Goal: Task Accomplishment & Management: Manage account settings

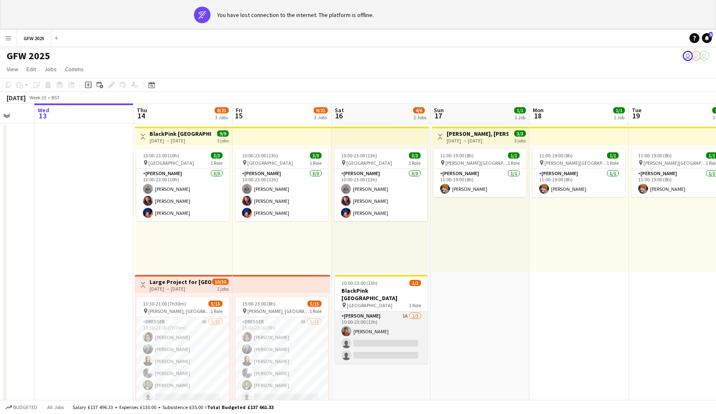
click at [368, 326] on app-card-role "Seamster 1A 1/3 10:00-23:00 (13h) Laura Hargreaves single-neutral-actions singl…" at bounding box center [381, 338] width 93 height 52
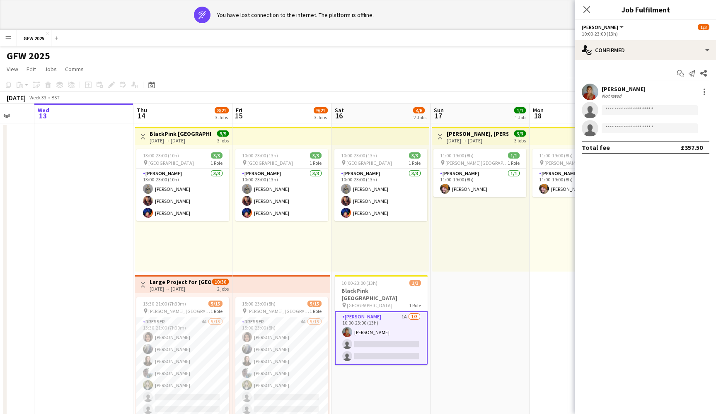
click at [451, 103] on div "August 2025 Week 33 • BST" at bounding box center [358, 98] width 716 height 12
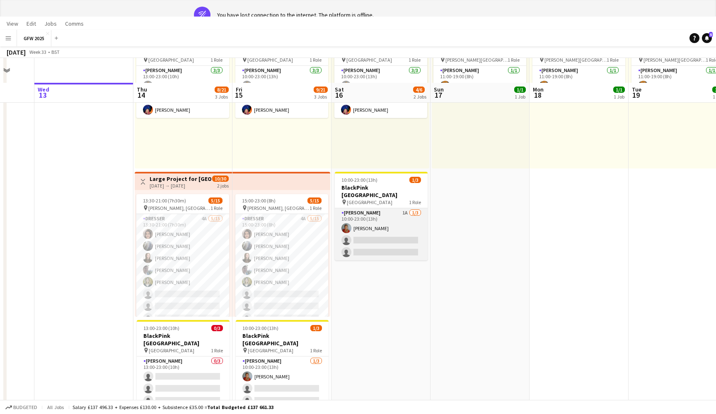
scroll to position [104, 0]
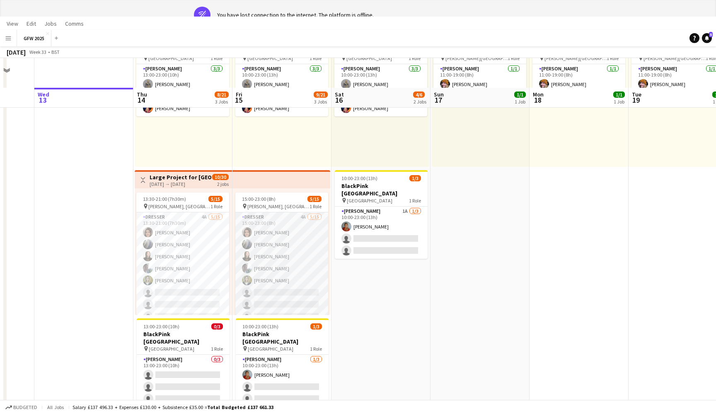
click at [278, 262] on app-card-role "Dresser 4A 5/15 15:00-23:00 (8h) Shannon Pye Jane Connelly Emma Kennedy Charlot…" at bounding box center [281, 311] width 93 height 196
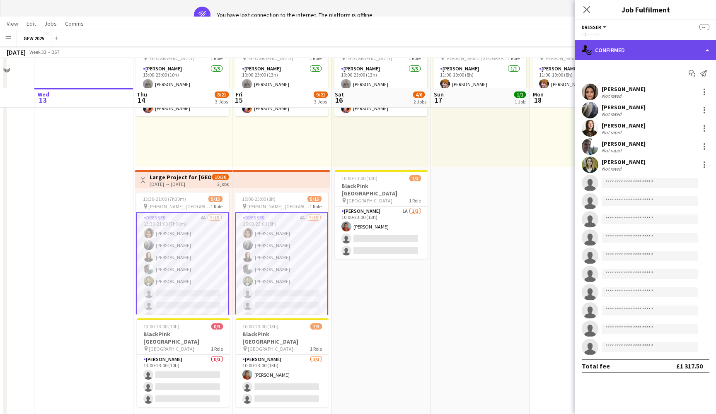
click at [666, 54] on div "single-neutral-actions-check-2 Confirmed" at bounding box center [645, 50] width 141 height 20
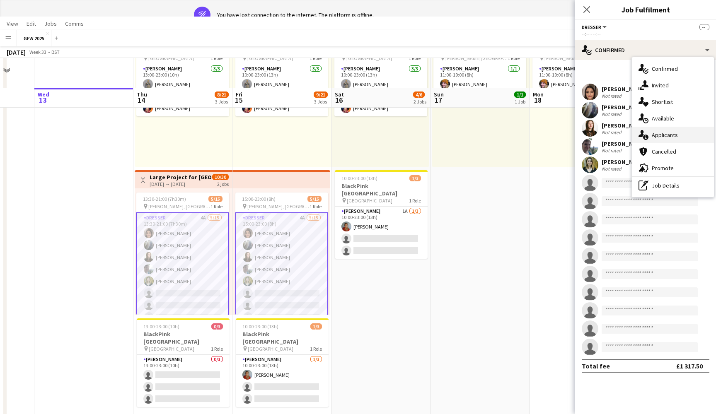
click at [672, 130] on div "single-neutral-actions-information Applicants" at bounding box center [673, 135] width 82 height 17
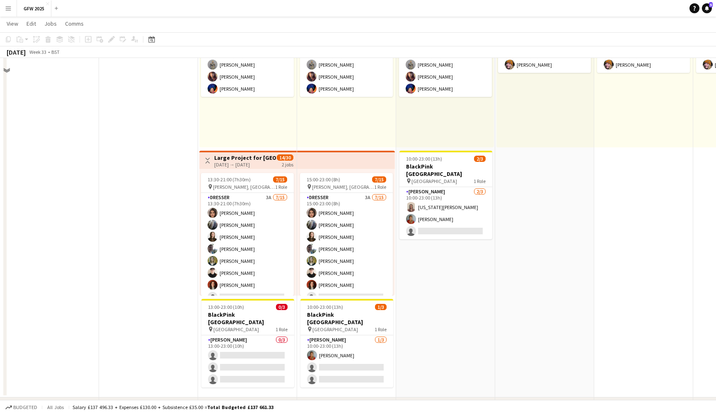
scroll to position [94, 0]
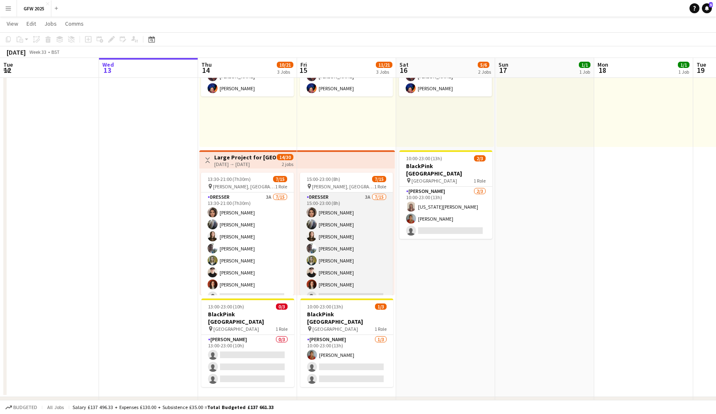
click at [347, 267] on app-card-role "Dresser 3A [DATE] 15:00-23:00 (8h) [PERSON_NAME] [PERSON_NAME] [PERSON_NAME] [P…" at bounding box center [346, 291] width 93 height 196
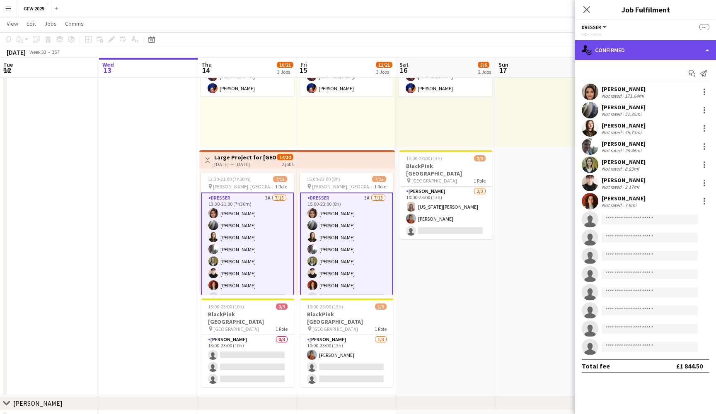
click at [658, 48] on div "single-neutral-actions-check-2 Confirmed" at bounding box center [645, 50] width 141 height 20
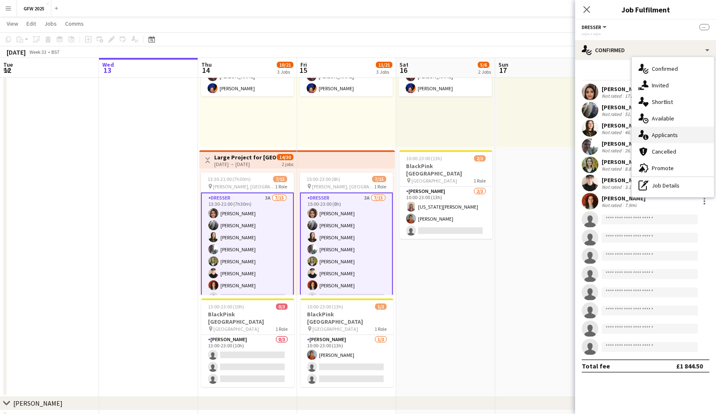
click at [677, 131] on div "single-neutral-actions-information Applicants" at bounding box center [673, 135] width 82 height 17
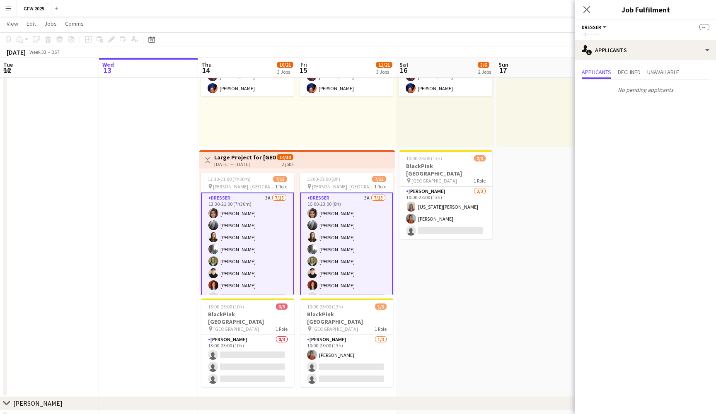
click at [518, 184] on app-date-cell "Toggle View [PERSON_NAME], [PERSON_NAME] [DATE] → [DATE] 3/3 3 jobs 11:00-19:00…" at bounding box center [544, 198] width 99 height 399
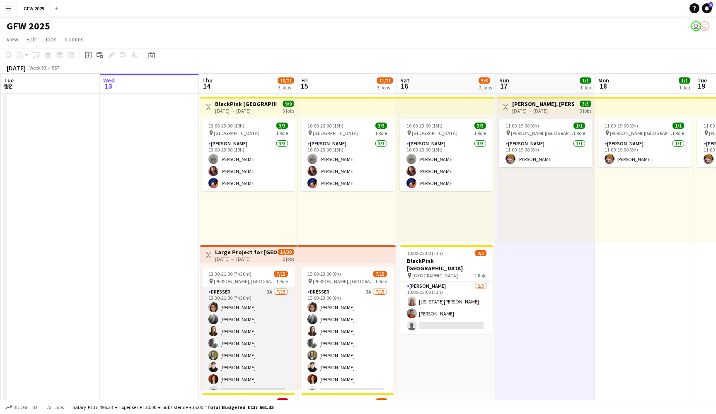
scroll to position [0, 0]
click at [244, 271] on span "13:30-21:00 (7h30m)" at bounding box center [229, 274] width 43 height 6
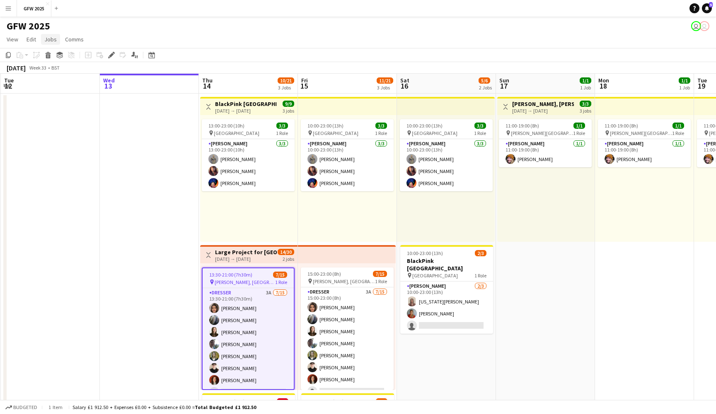
click at [48, 40] on span "Jobs" at bounding box center [50, 39] width 12 height 7
click at [75, 40] on span "Comms" at bounding box center [74, 39] width 19 height 7
click at [51, 41] on span "Jobs" at bounding box center [50, 39] width 12 height 7
click at [75, 174] on span "Promote Role" at bounding box center [65, 175] width 34 height 7
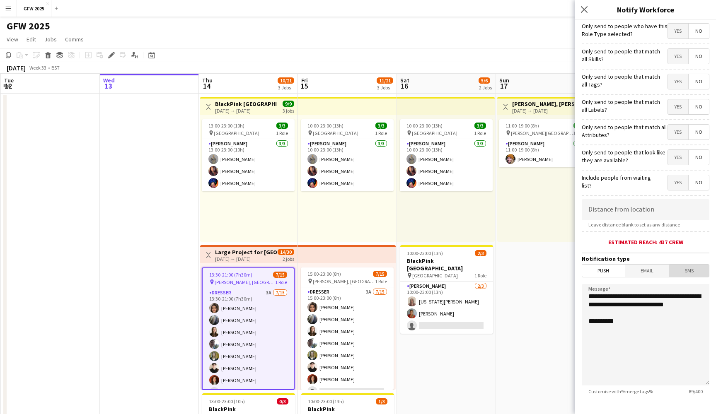
click at [692, 272] on span "SMS" at bounding box center [689, 271] width 40 height 12
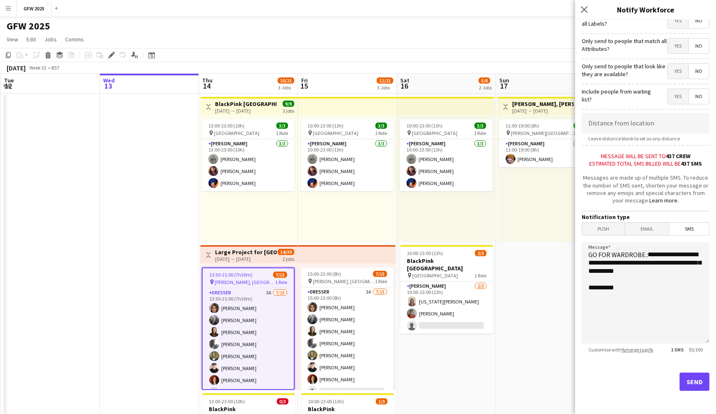
scroll to position [86, 0]
drag, startPoint x: 628, startPoint y: 273, endPoint x: 585, endPoint y: 272, distance: 42.3
click at [585, 272] on textarea "**********" at bounding box center [646, 294] width 128 height 102
drag, startPoint x: 655, startPoint y: 263, endPoint x: 584, endPoint y: 264, distance: 70.5
click at [584, 264] on textarea "**********" at bounding box center [646, 294] width 128 height 102
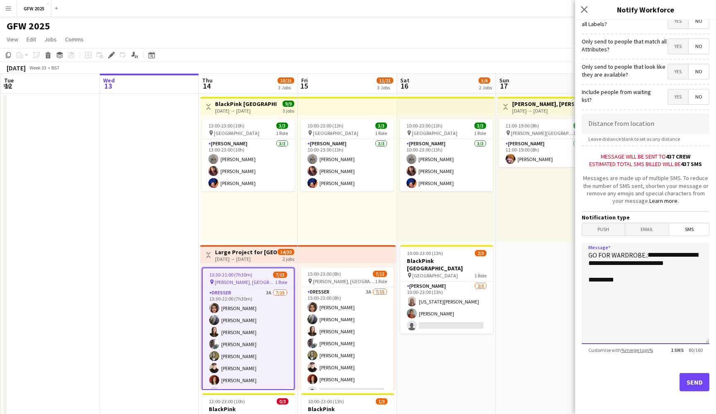
click at [693, 264] on textarea "**********" at bounding box center [646, 294] width 128 height 102
drag, startPoint x: 688, startPoint y: 265, endPoint x: 645, endPoint y: 265, distance: 43.1
click at [645, 265] on textarea "**********" at bounding box center [646, 294] width 128 height 102
click at [645, 255] on textarea "**********" at bounding box center [646, 294] width 128 height 102
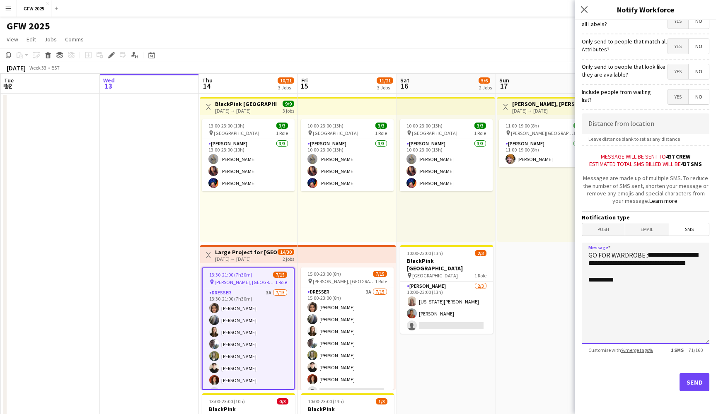
click at [646, 264] on textarea "**********" at bounding box center [646, 294] width 128 height 102
click at [637, 271] on textarea "**********" at bounding box center [646, 294] width 128 height 102
click at [627, 315] on textarea "**********" at bounding box center [646, 294] width 128 height 102
click at [589, 314] on textarea "**********" at bounding box center [646, 294] width 128 height 102
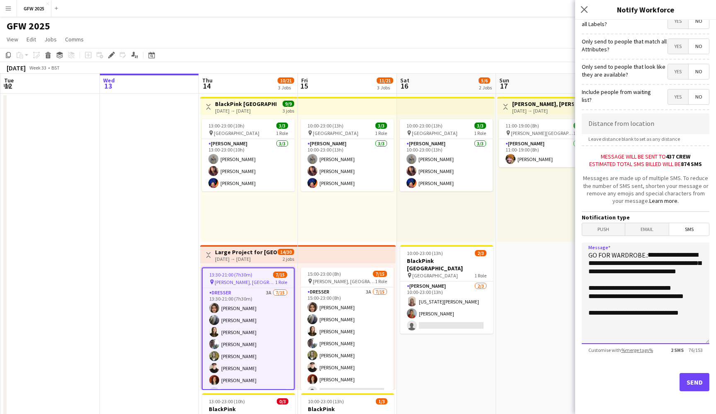
click at [701, 312] on textarea "**********" at bounding box center [646, 294] width 128 height 102
click at [694, 287] on textarea "**********" at bounding box center [646, 294] width 128 height 102
click at [650, 312] on textarea "**********" at bounding box center [646, 294] width 128 height 102
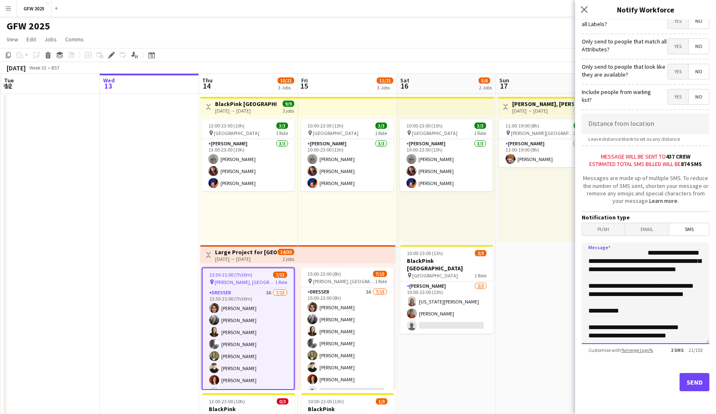
type textarea "**********"
click at [693, 383] on button "Send" at bounding box center [695, 382] width 30 height 18
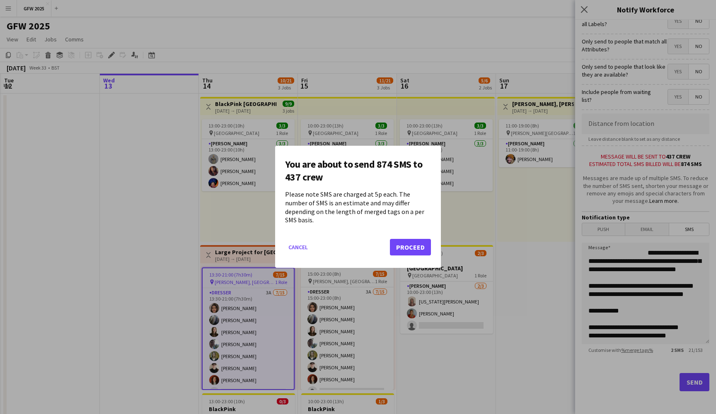
click at [410, 249] on button "Proceed" at bounding box center [410, 248] width 41 height 17
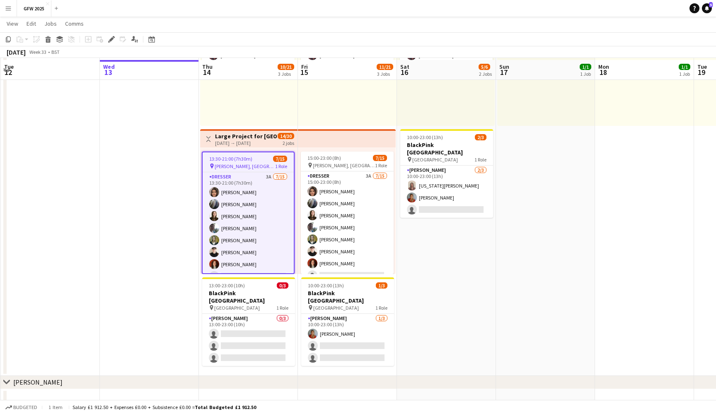
scroll to position [117, 0]
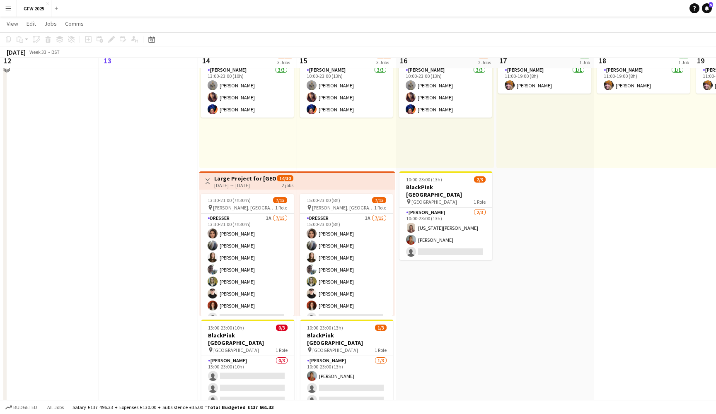
scroll to position [73, 0]
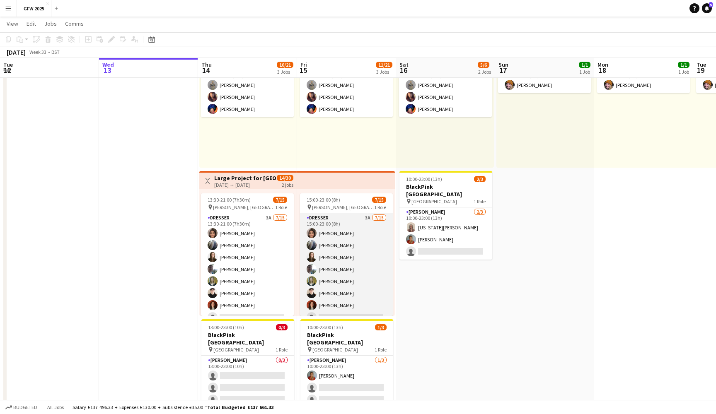
click at [340, 239] on app-card-role "Dresser 3A [DATE] 15:00-23:00 (8h) [PERSON_NAME] [PERSON_NAME] [PERSON_NAME] [P…" at bounding box center [346, 311] width 93 height 196
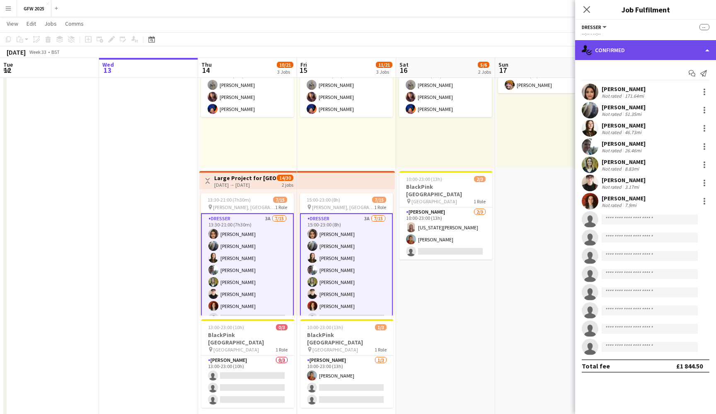
click at [671, 52] on div "single-neutral-actions-check-2 Confirmed" at bounding box center [645, 50] width 141 height 20
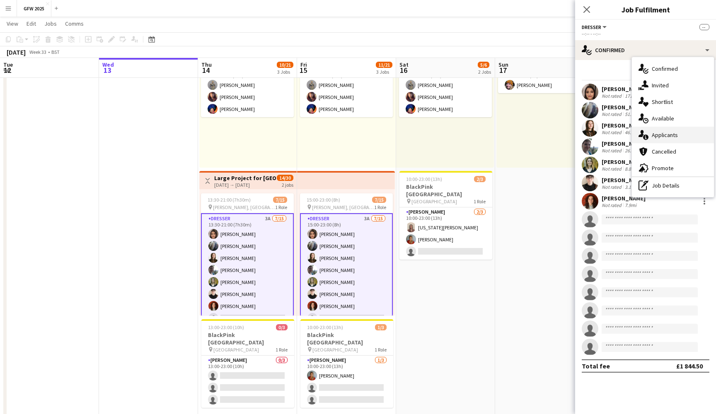
click at [677, 136] on div "single-neutral-actions-information Applicants" at bounding box center [673, 135] width 82 height 17
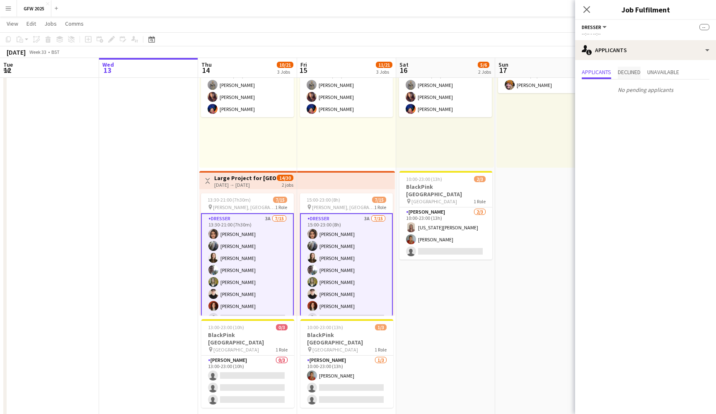
click at [634, 73] on span "Declined" at bounding box center [629, 72] width 23 height 6
click at [664, 74] on span "Unavailable" at bounding box center [663, 72] width 32 height 6
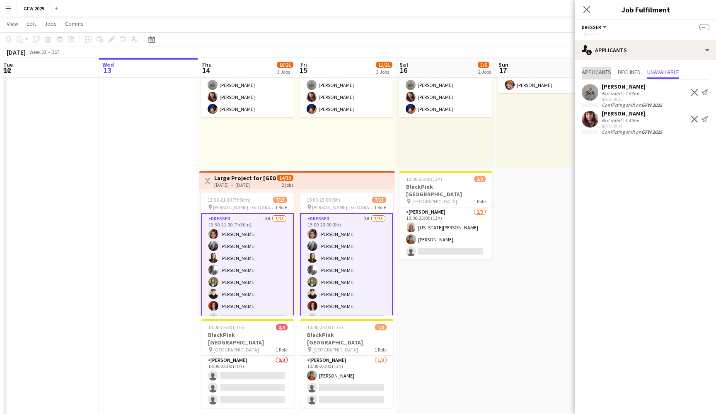
click at [604, 70] on span "Applicants" at bounding box center [596, 72] width 29 height 6
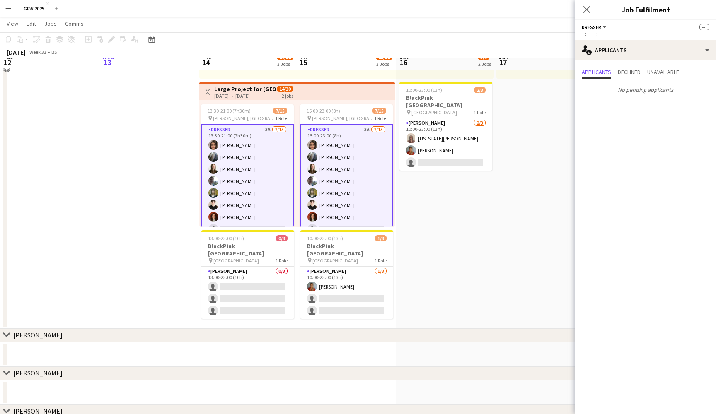
scroll to position [172, 0]
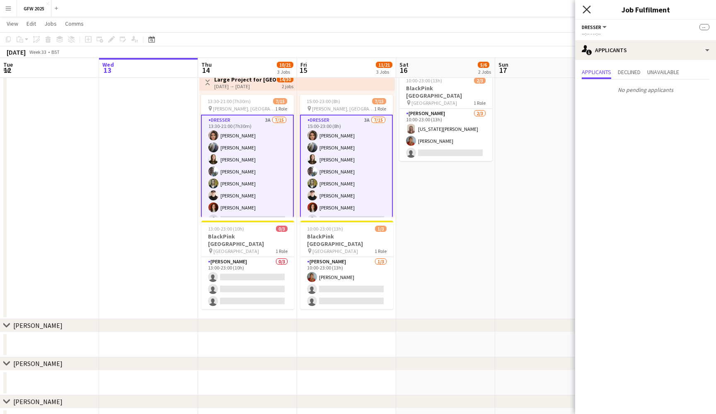
click at [590, 10] on icon "Close pop-in" at bounding box center [587, 9] width 8 height 8
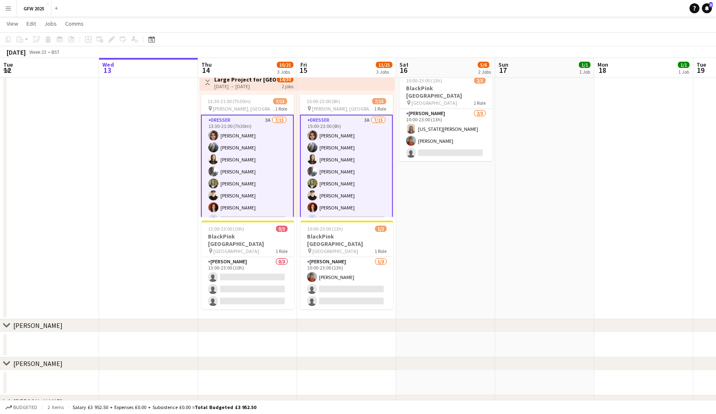
click at [442, 184] on app-date-cell "10:00-23:00 (13h) 3/3 pin [GEOGRAPHIC_DATA] 1 Role [PERSON_NAME] [DATE] 10:00-2…" at bounding box center [445, 120] width 99 height 399
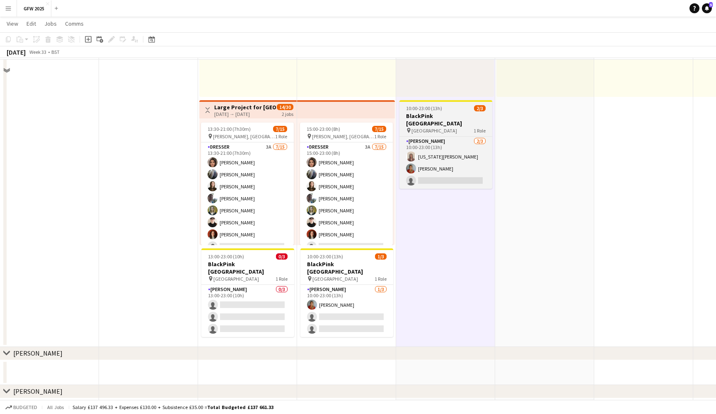
scroll to position [159, 0]
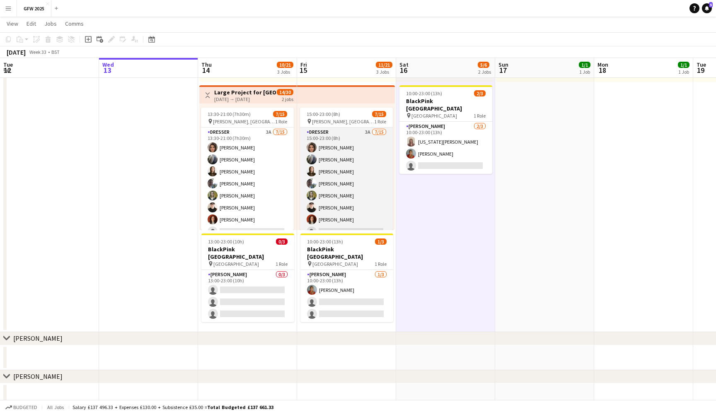
click at [366, 176] on app-card-role "Dresser 3A [DATE] 15:00-23:00 (8h) [PERSON_NAME] [PERSON_NAME] [PERSON_NAME] [P…" at bounding box center [346, 226] width 93 height 196
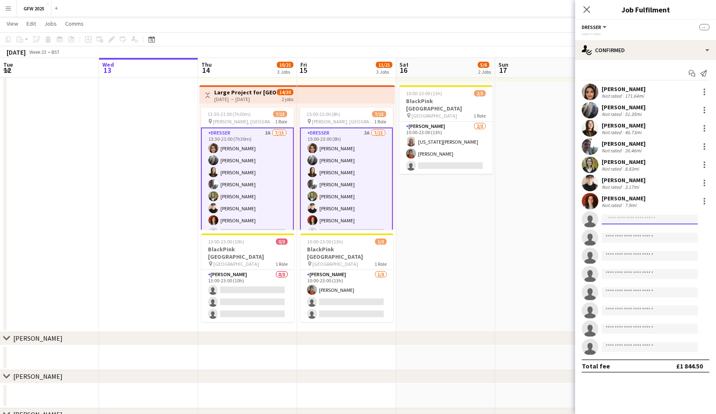
click at [645, 218] on input at bounding box center [650, 220] width 96 height 10
paste input "**********"
drag, startPoint x: 646, startPoint y: 220, endPoint x: 594, endPoint y: 219, distance: 52.6
click at [594, 219] on app-invite-slot "**********" at bounding box center [645, 219] width 141 height 17
type input "**********"
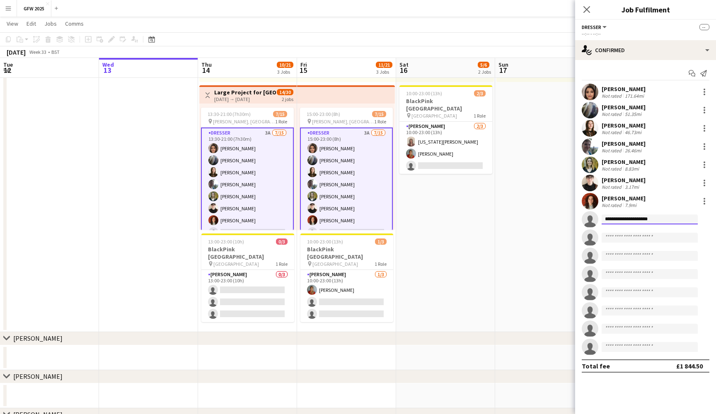
drag, startPoint x: 666, startPoint y: 220, endPoint x: 598, endPoint y: 218, distance: 68.4
click at [598, 218] on app-invite-slot "**********" at bounding box center [645, 219] width 141 height 17
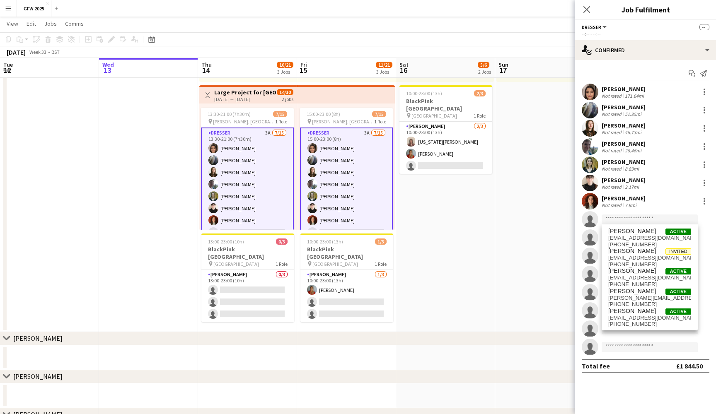
click at [5, 15] on button "Menu" at bounding box center [8, 8] width 17 height 17
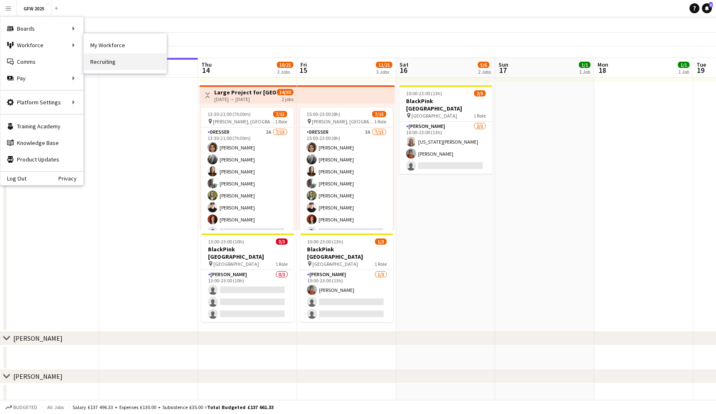
click at [122, 57] on link "Recruiting" at bounding box center [125, 61] width 83 height 17
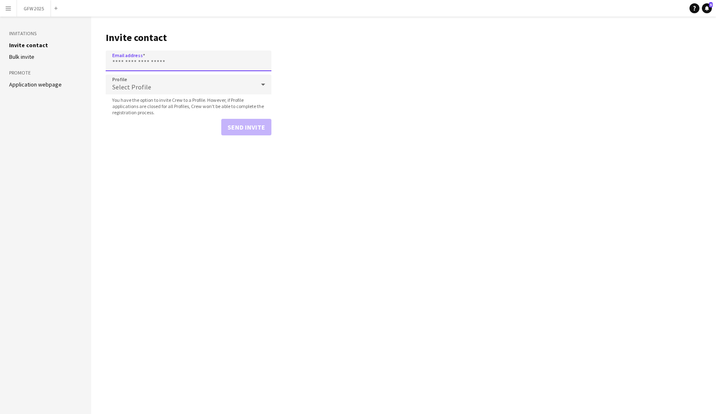
click at [183, 65] on input "Email address" at bounding box center [189, 61] width 166 height 21
paste input "**********"
type input "**********"
click at [195, 87] on div "Select Profile" at bounding box center [180, 85] width 149 height 20
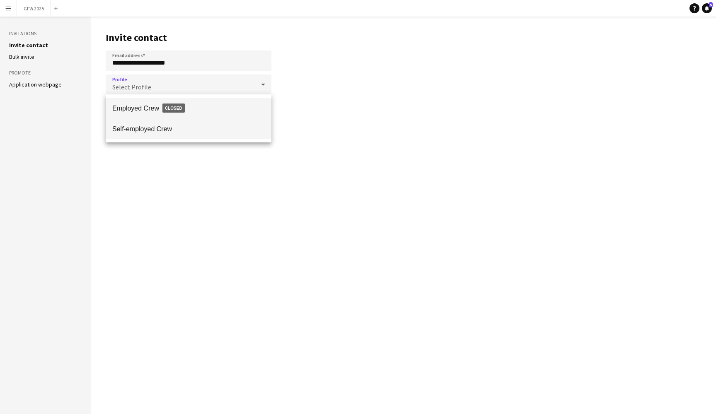
click at [196, 124] on mat-option "Self-employed Crew" at bounding box center [189, 129] width 166 height 21
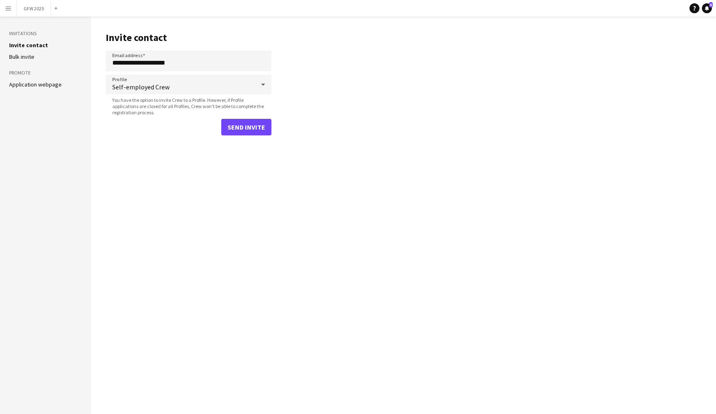
click at [247, 125] on button "Send invite" at bounding box center [246, 127] width 50 height 17
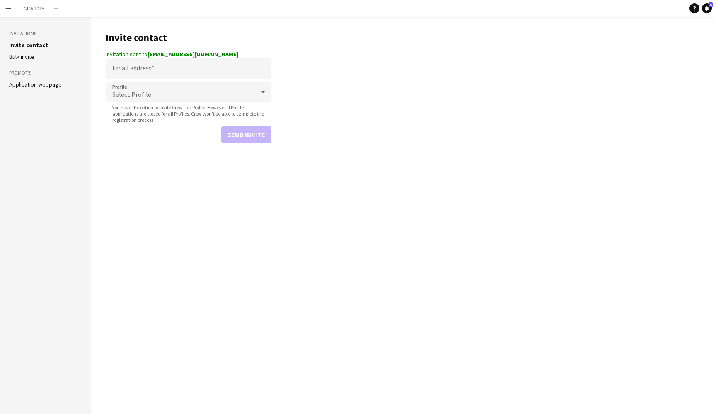
click at [10, 7] on app-icon "Menu" at bounding box center [8, 8] width 7 height 7
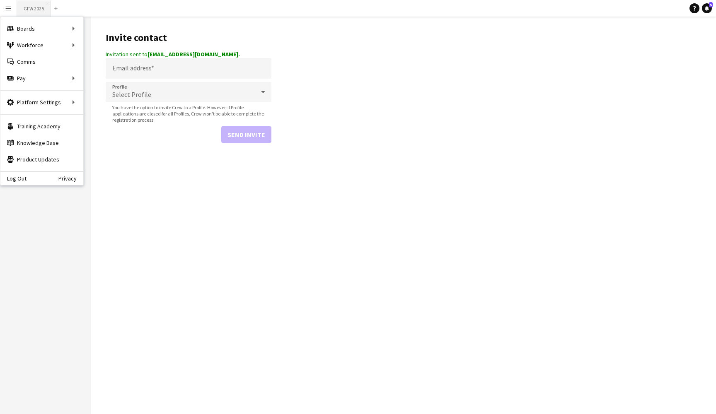
click at [33, 8] on button "GFW 2025 Close" at bounding box center [34, 8] width 34 height 16
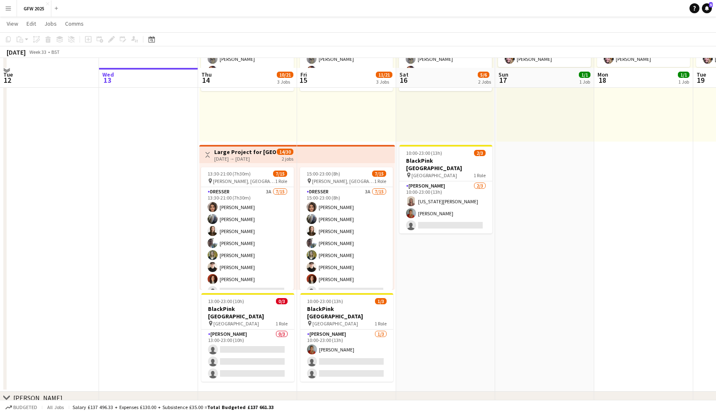
scroll to position [118, 0]
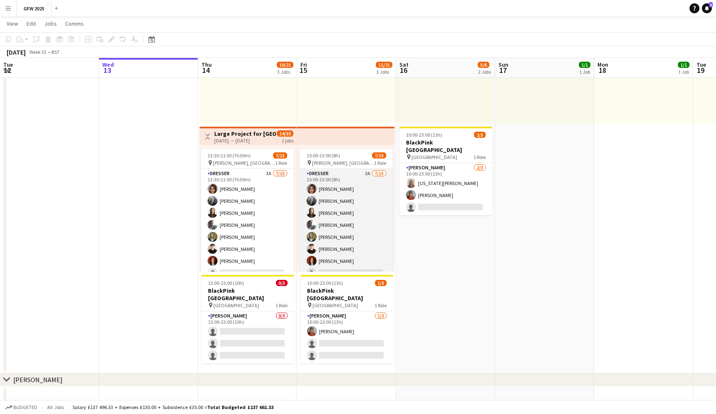
click at [320, 210] on app-card-role "Dresser 3A [DATE] 15:00-23:00 (8h) [PERSON_NAME] [PERSON_NAME] [PERSON_NAME] [P…" at bounding box center [346, 267] width 93 height 196
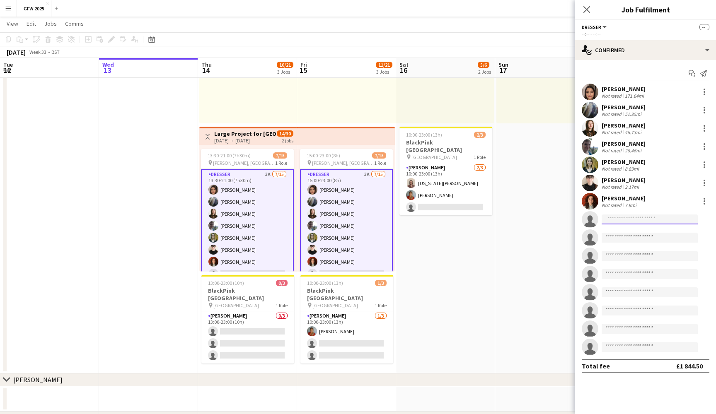
click at [641, 221] on input at bounding box center [650, 220] width 96 height 10
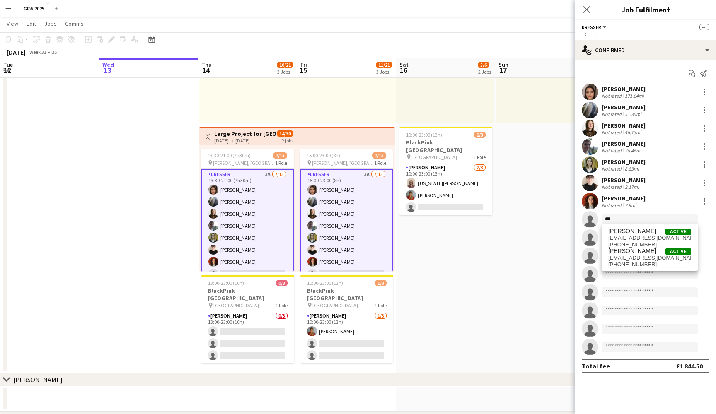
paste input "**********"
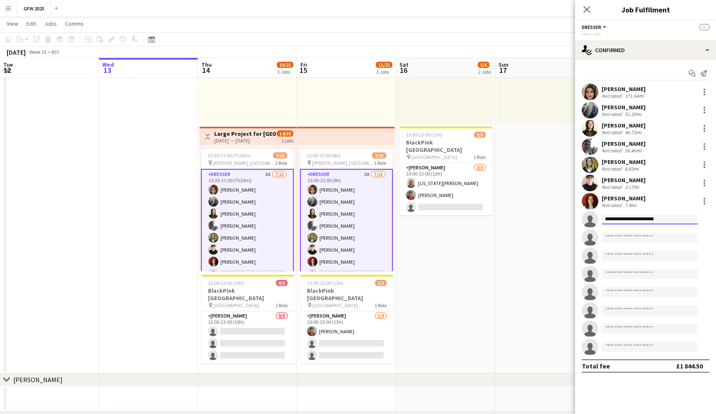
type input "**********"
click at [586, 10] on icon at bounding box center [587, 9] width 8 height 8
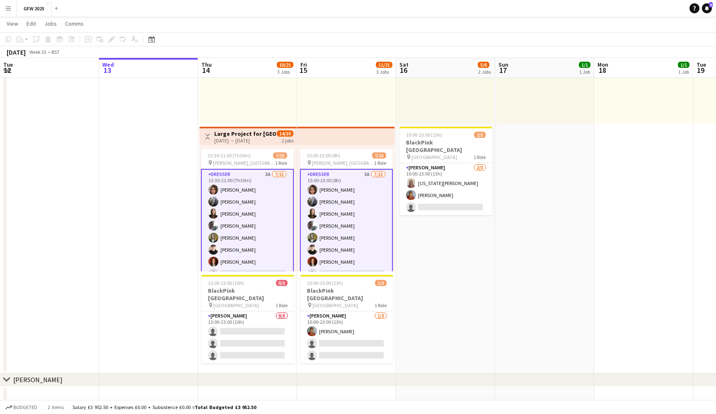
click at [570, 43] on app-toolbar "Copy Paste Paste Command V Paste with crew Command Shift V Paste linked Job [GE…" at bounding box center [358, 39] width 716 height 14
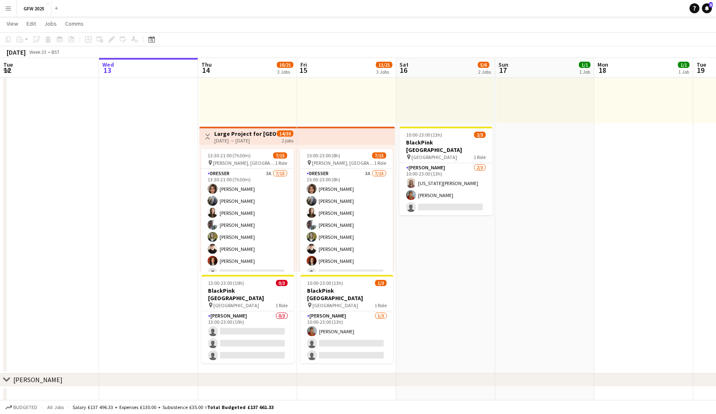
click at [535, 223] on app-date-cell "Toggle View [PERSON_NAME], [PERSON_NAME] [DATE] → [DATE] 3/3 3 jobs 11:00-19:00…" at bounding box center [544, 174] width 99 height 399
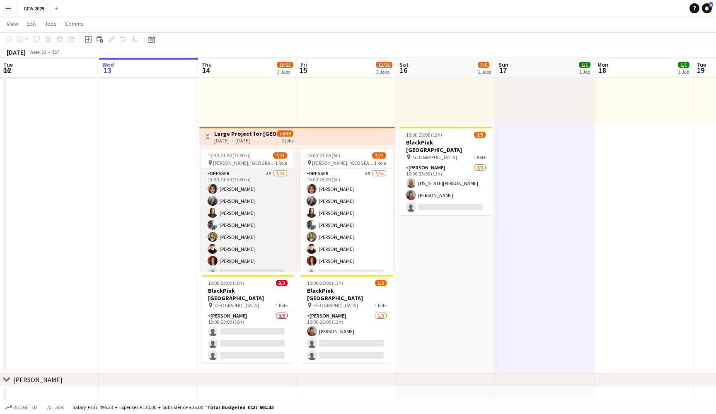
click at [245, 203] on app-card-role "Dresser 3A [DATE] 13:30-21:00 (7h30m) [PERSON_NAME] [PERSON_NAME] [PERSON_NAME]…" at bounding box center [247, 267] width 93 height 196
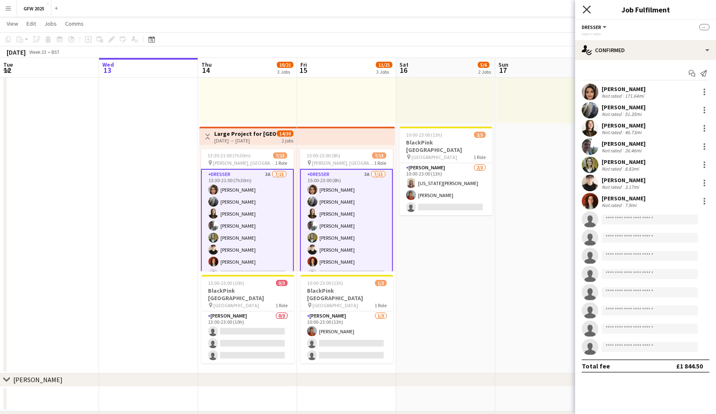
click at [589, 11] on icon at bounding box center [587, 9] width 8 height 8
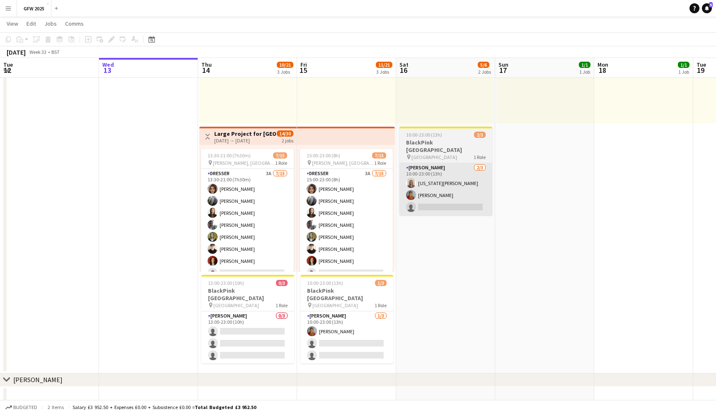
scroll to position [0, 0]
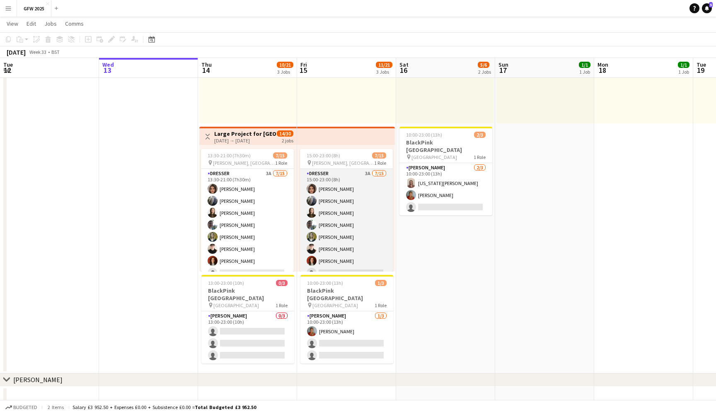
click at [367, 208] on app-card-role "Dresser 3A [DATE] 15:00-23:00 (8h) [PERSON_NAME] [PERSON_NAME] [PERSON_NAME] [P…" at bounding box center [346, 267] width 93 height 196
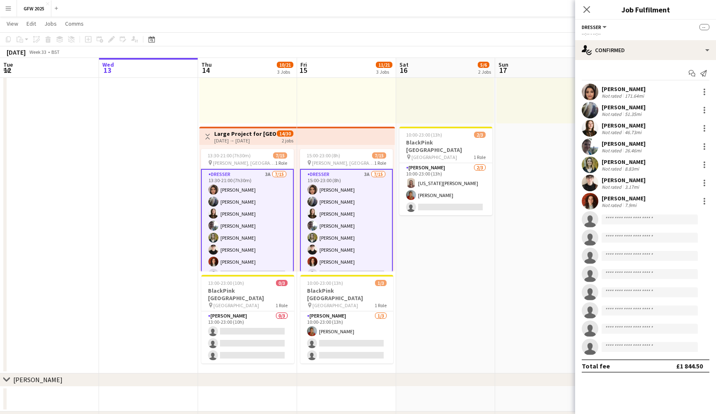
click at [633, 198] on div "[PERSON_NAME]" at bounding box center [624, 198] width 44 height 7
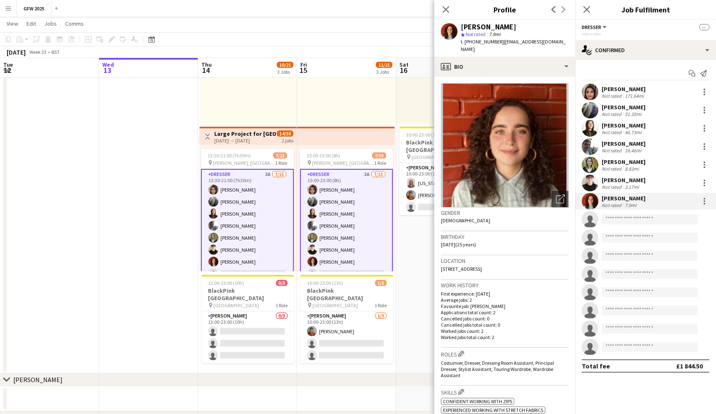
drag, startPoint x: 558, startPoint y: 40, endPoint x: 500, endPoint y: 40, distance: 58.0
click at [500, 40] on div "[PERSON_NAME] star Not rated 7.9mi t. [PHONE_NUMBER] | [EMAIL_ADDRESS][DOMAIN_N…" at bounding box center [504, 38] width 141 height 37
copy span "[EMAIL_ADDRESS][DOMAIN_NAME]"
click at [640, 164] on div "[PERSON_NAME]" at bounding box center [624, 161] width 44 height 7
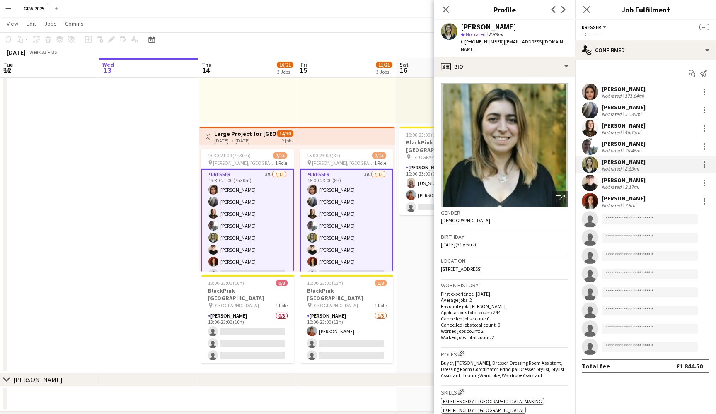
drag, startPoint x: 567, startPoint y: 43, endPoint x: 501, endPoint y: 39, distance: 65.6
click at [501, 39] on div "t. [PHONE_NUMBER] | [EMAIL_ADDRESS][DOMAIN_NAME]" at bounding box center [515, 45] width 108 height 15
copy span "[EMAIL_ADDRESS][DOMAIN_NAME]"
click at [648, 151] on div "[PERSON_NAME] Not rated 26.46mi" at bounding box center [645, 146] width 141 height 17
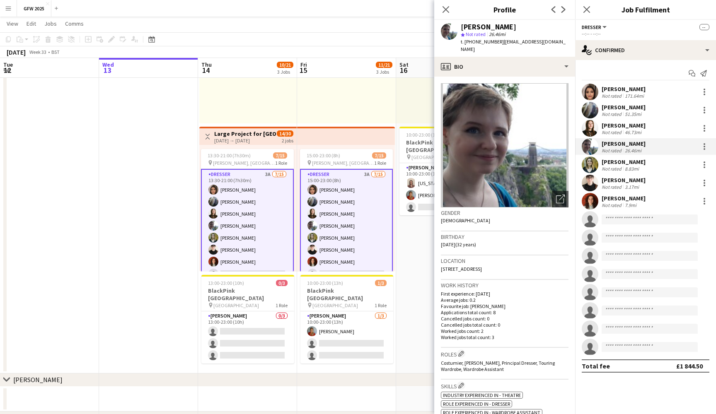
drag, startPoint x: 554, startPoint y: 41, endPoint x: 503, endPoint y: 41, distance: 50.6
click at [503, 41] on app-profile-header "[PERSON_NAME] star Not rated 26.46mi t. [PHONE_NUMBER] | [EMAIL_ADDRESS][DOMAIN…" at bounding box center [504, 38] width 141 height 37
copy span "[EMAIL_ADDRESS][DOMAIN_NAME]"
click at [620, 167] on div "Not rated" at bounding box center [613, 169] width 22 height 6
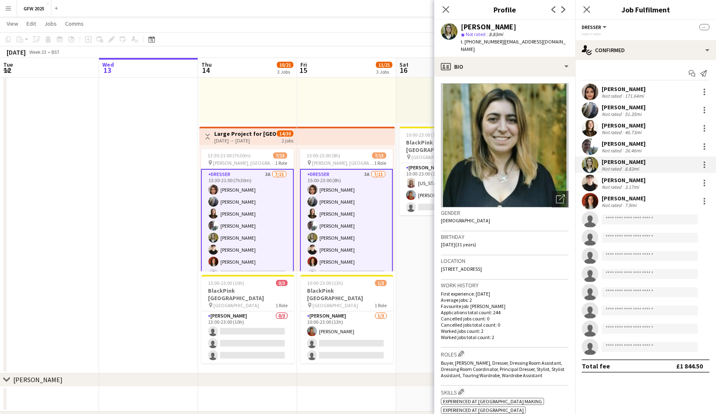
click at [637, 125] on div "[PERSON_NAME]" at bounding box center [624, 125] width 44 height 7
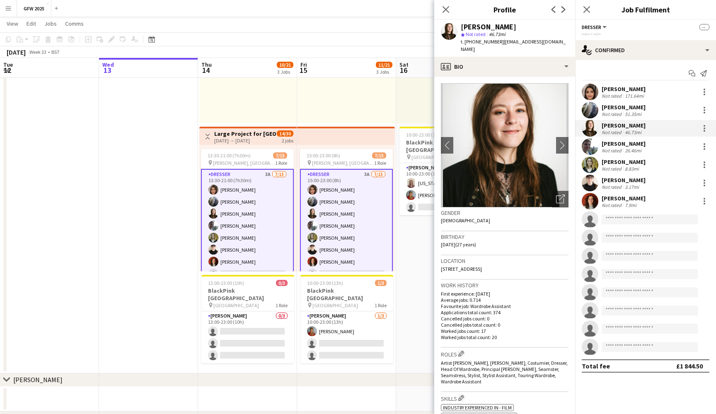
drag, startPoint x: 472, startPoint y: 48, endPoint x: 500, endPoint y: 43, distance: 28.8
click at [500, 43] on div "t. [PHONE_NUMBER] | [EMAIL_ADDRESS][DOMAIN_NAME]" at bounding box center [515, 45] width 108 height 15
copy span "[EMAIL_ADDRESS][DOMAIN_NAME]"
click at [625, 165] on div "[PERSON_NAME]" at bounding box center [624, 161] width 44 height 7
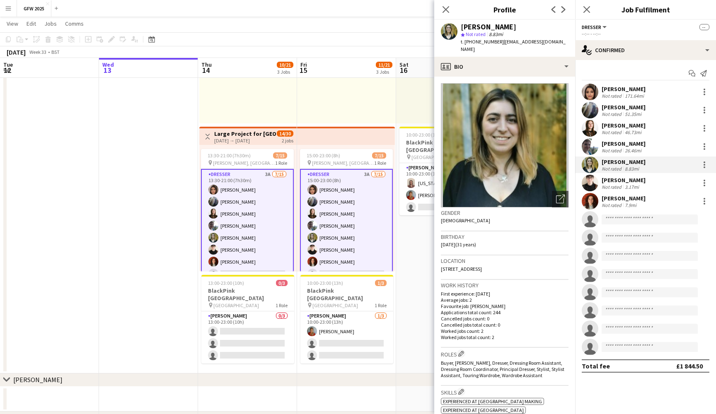
click at [625, 90] on div "[PERSON_NAME]" at bounding box center [624, 88] width 44 height 7
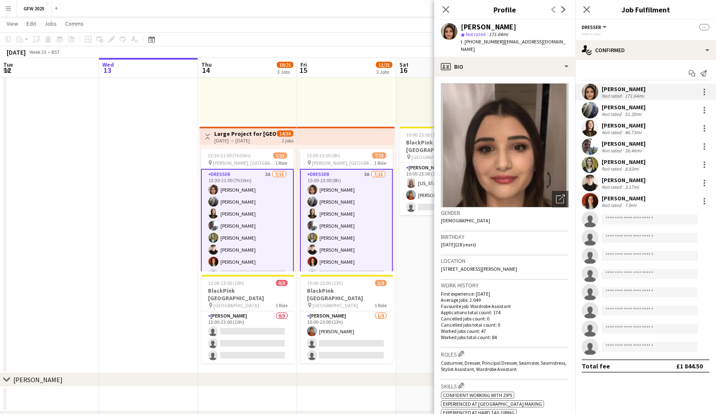
drag, startPoint x: 481, startPoint y: 49, endPoint x: 503, endPoint y: 41, distance: 23.5
click at [503, 41] on div "t. [PHONE_NUMBER] | [EMAIL_ADDRESS][DOMAIN_NAME]" at bounding box center [515, 45] width 108 height 15
copy span "[EMAIL_ADDRESS][DOMAIN_NAME]"
click at [619, 109] on div "[PERSON_NAME]" at bounding box center [624, 107] width 44 height 7
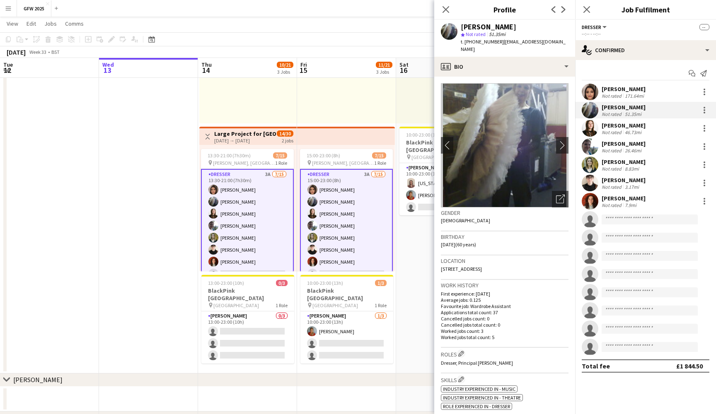
drag, startPoint x: 563, startPoint y: 43, endPoint x: 499, endPoint y: 42, distance: 63.8
click at [499, 42] on div "[PERSON_NAME] star Not rated 51.35mi t. [PHONE_NUMBER] | [EMAIL_ADDRESS][DOMAIN…" at bounding box center [504, 38] width 141 height 37
copy span "[EMAIL_ADDRESS][DOMAIN_NAME]"
click at [644, 52] on div "single-neutral-actions-check-2 Confirmed" at bounding box center [645, 50] width 141 height 20
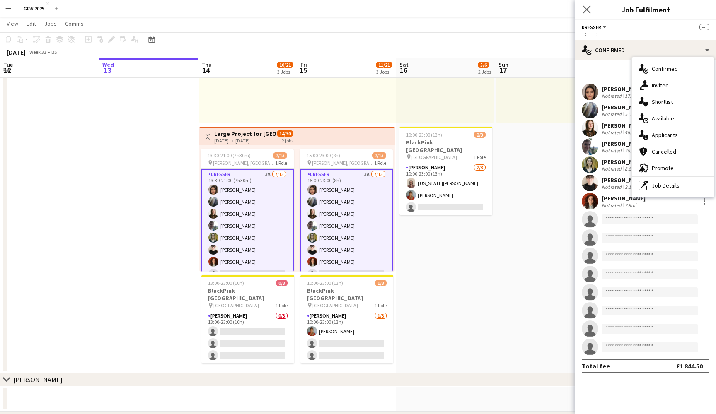
click at [586, 5] on app-icon "Close pop-in" at bounding box center [587, 10] width 12 height 12
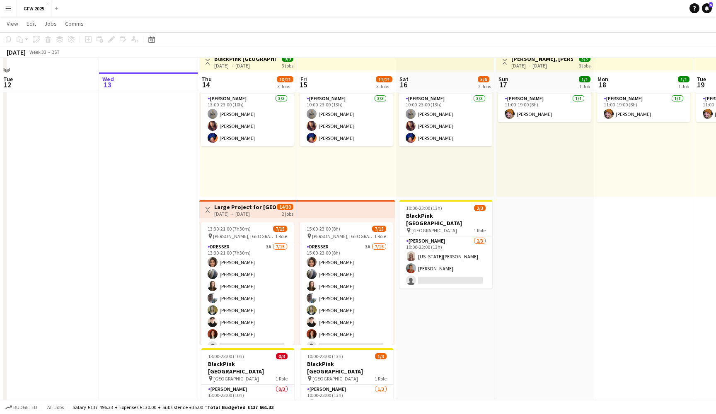
scroll to position [60, 0]
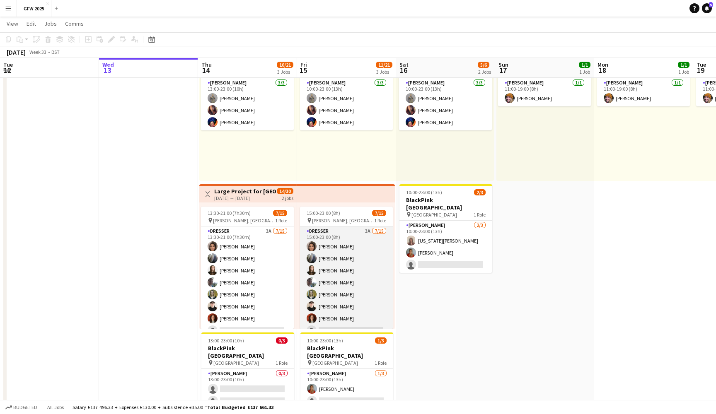
click at [361, 263] on app-card-role "Dresser 3A [DATE] 15:00-23:00 (8h) [PERSON_NAME] [PERSON_NAME] [PERSON_NAME] [P…" at bounding box center [346, 325] width 93 height 196
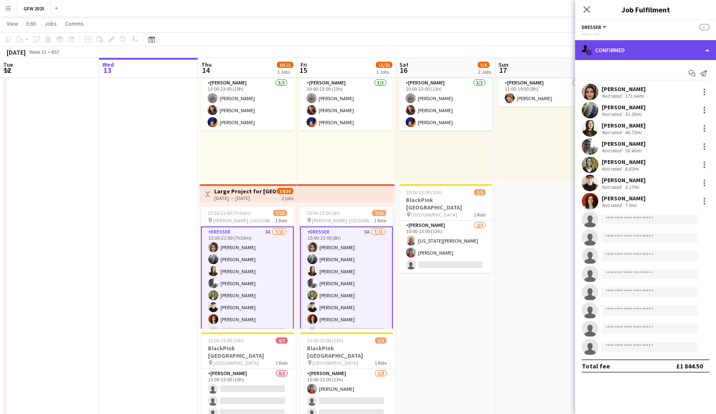
click at [690, 51] on div "single-neutral-actions-check-2 Confirmed" at bounding box center [645, 50] width 141 height 20
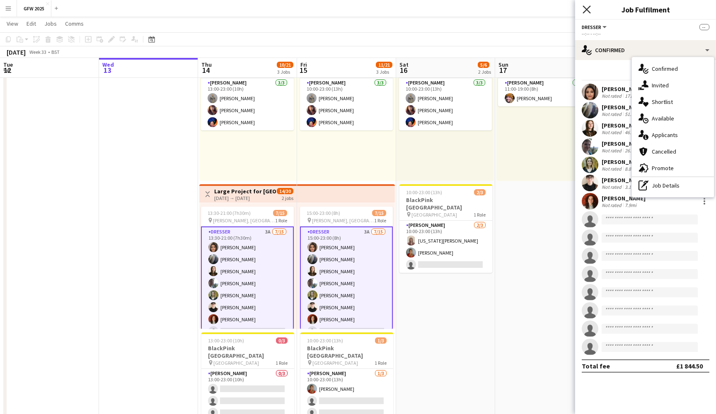
click at [584, 8] on icon "Close pop-in" at bounding box center [587, 9] width 8 height 8
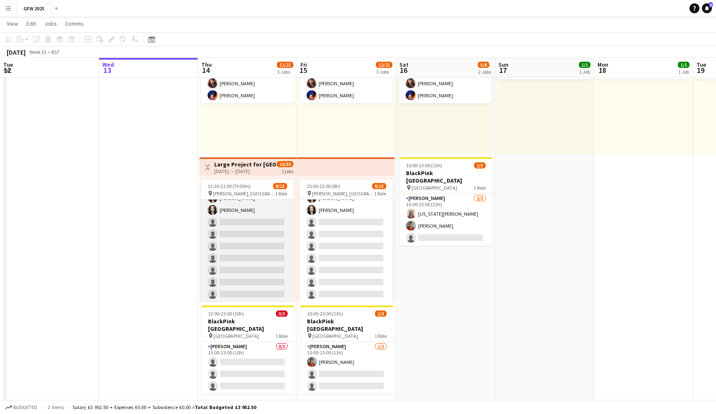
scroll to position [94, 0]
click at [249, 229] on app-card-role "Dresser 3A 8/15 13:30-21:00 (7h30m) Shannon Pye Jane Connelly Emma Kennedy Char…" at bounding box center [247, 204] width 93 height 196
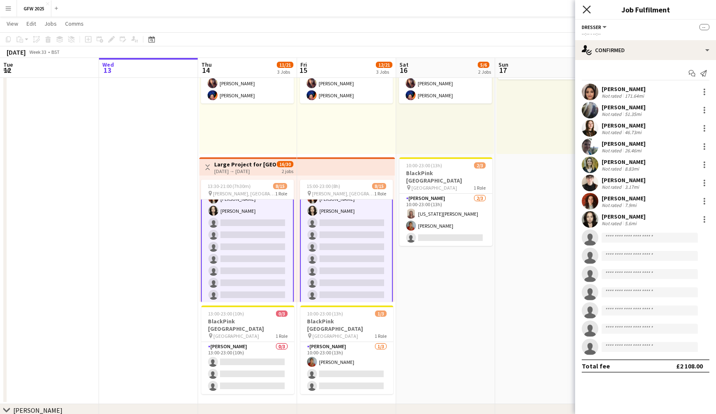
click at [589, 7] on icon "Close pop-in" at bounding box center [587, 9] width 8 height 8
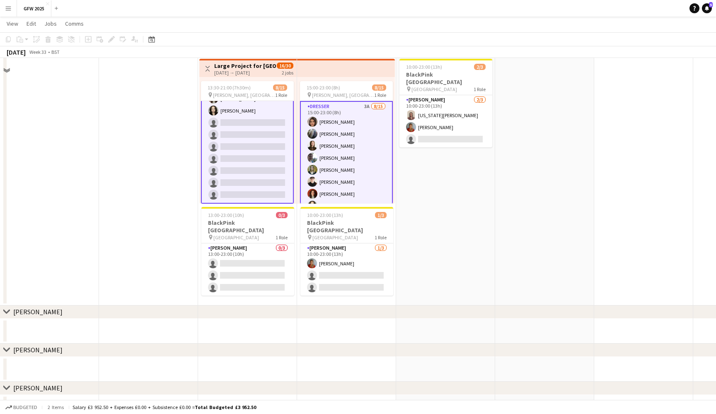
scroll to position [195, 0]
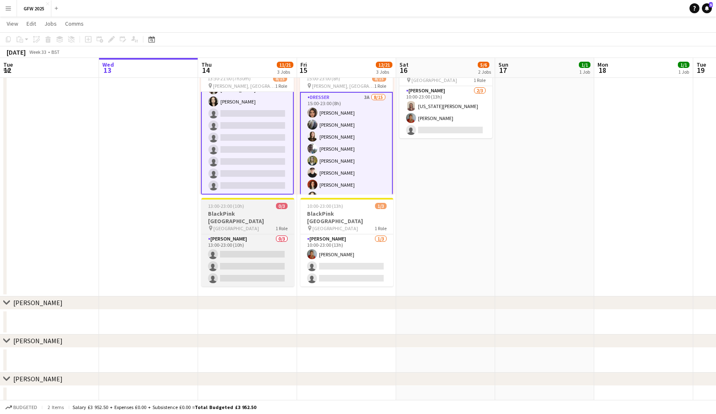
click at [258, 225] on div "pin Wembley Stadium 1 Role" at bounding box center [247, 228] width 93 height 7
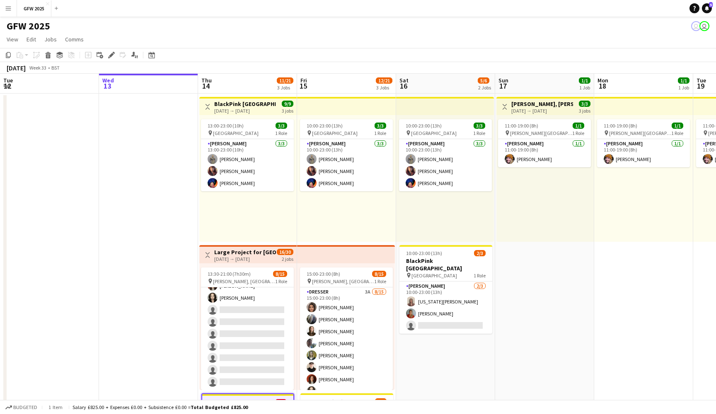
scroll to position [0, 0]
click at [258, 108] on div "[DATE] → [DATE]" at bounding box center [245, 111] width 62 height 6
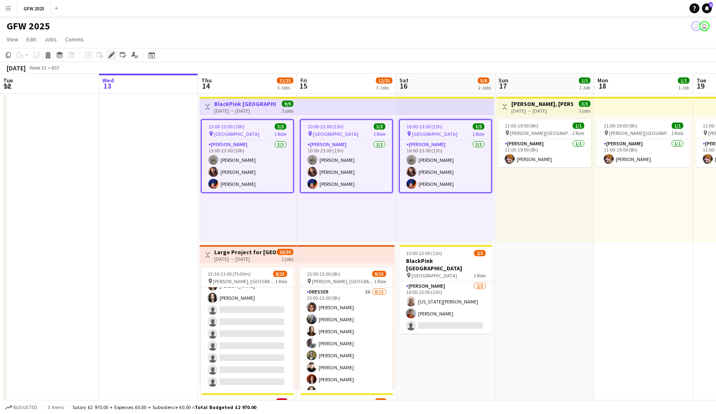
click at [111, 54] on icon at bounding box center [111, 55] width 5 height 5
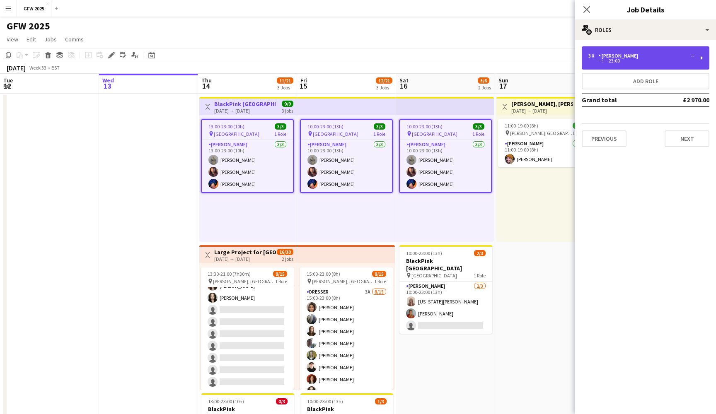
click at [677, 49] on div "3 x Seamster -- --:-- -23:00" at bounding box center [646, 57] width 128 height 23
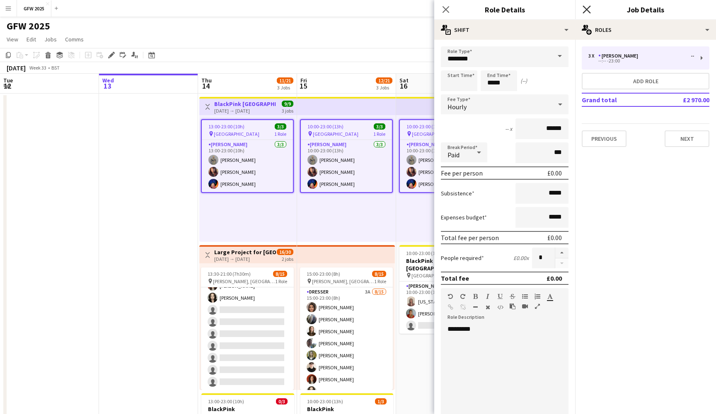
click at [590, 9] on icon "Close pop-in" at bounding box center [587, 9] width 8 height 8
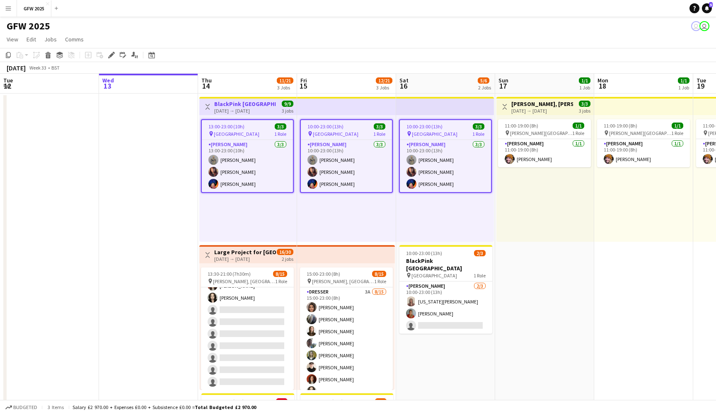
click at [345, 53] on app-toolbar "Copy Paste Paste Command V Paste with crew Command Shift V Paste linked Job [GE…" at bounding box center [358, 55] width 716 height 14
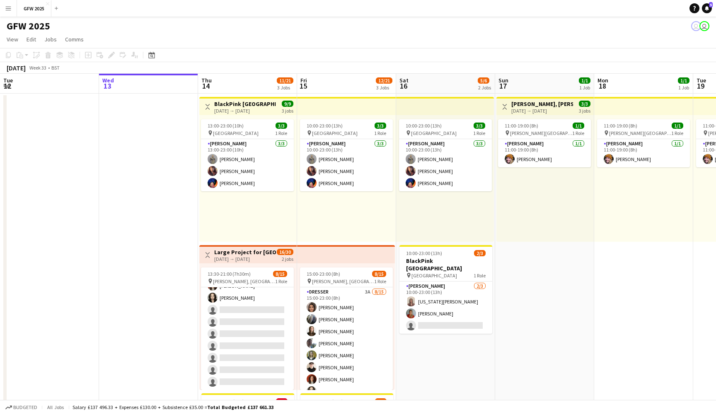
click at [539, 189] on div "11:00-19:00 (8h) 1/1 pin Craven Park Hull 1 Role Seamster 1/1 11:00-19:00 (8h) …" at bounding box center [545, 178] width 97 height 127
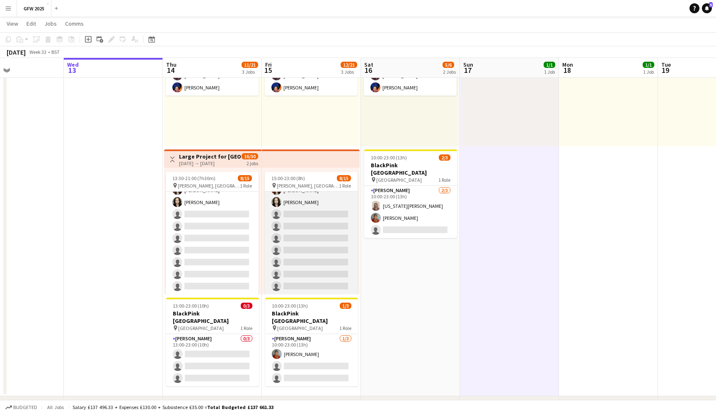
scroll to position [94, 0]
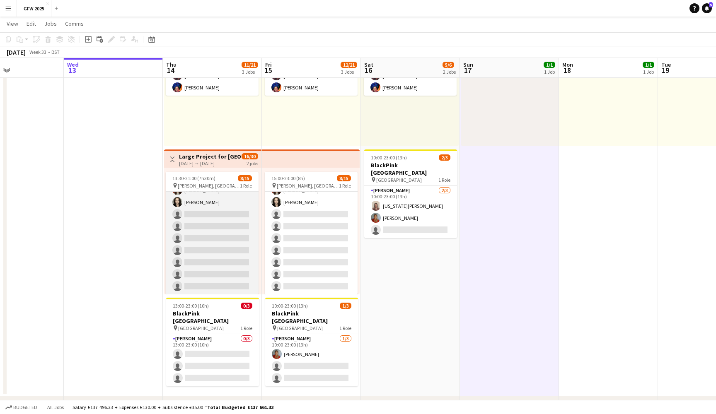
click at [225, 218] on app-card-role "Dresser 3A 8/15 13:30-21:00 (7h30m) Shannon Pye Jane Connelly Emma Kennedy Char…" at bounding box center [212, 196] width 93 height 196
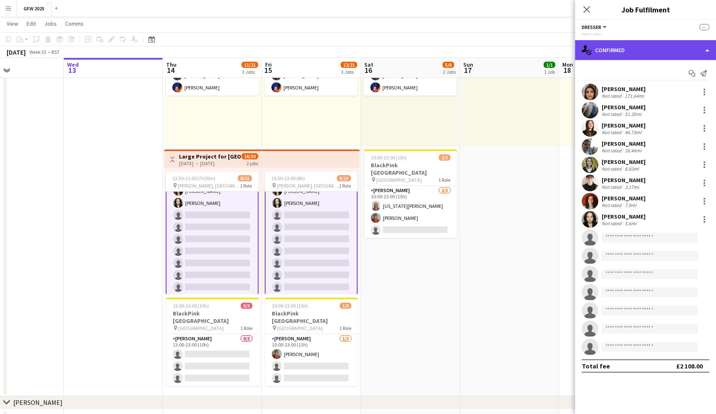
click at [674, 45] on div "single-neutral-actions-check-2 Confirmed" at bounding box center [645, 50] width 141 height 20
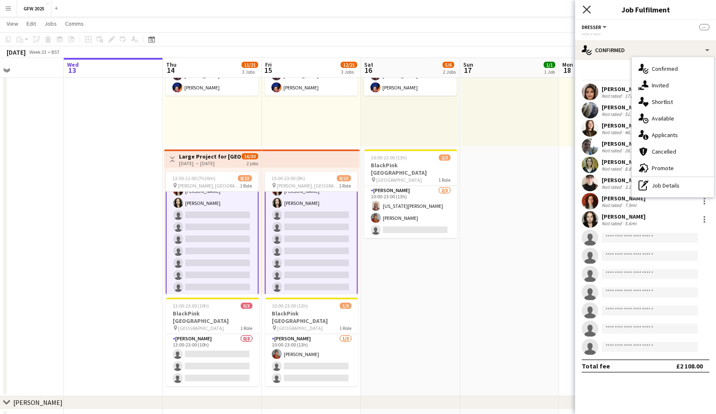
click at [586, 7] on icon "Close pop-in" at bounding box center [587, 9] width 8 height 8
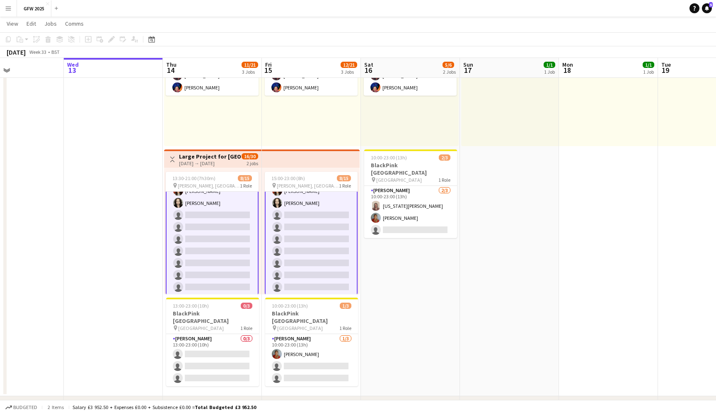
click at [201, 239] on app-card-role "Dresser 3A 8/15 13:30-21:00 (7h30m) Shannon Pye Jane Connelly Emma Kennedy Char…" at bounding box center [212, 197] width 93 height 198
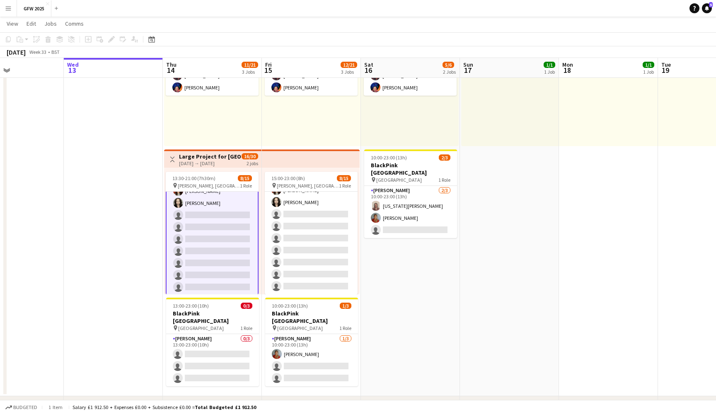
click at [204, 216] on app-card-role "Dresser 3A 8/15 13:30-21:00 (7h30m) Shannon Pye Jane Connelly Emma Kennedy Char…" at bounding box center [212, 197] width 93 height 198
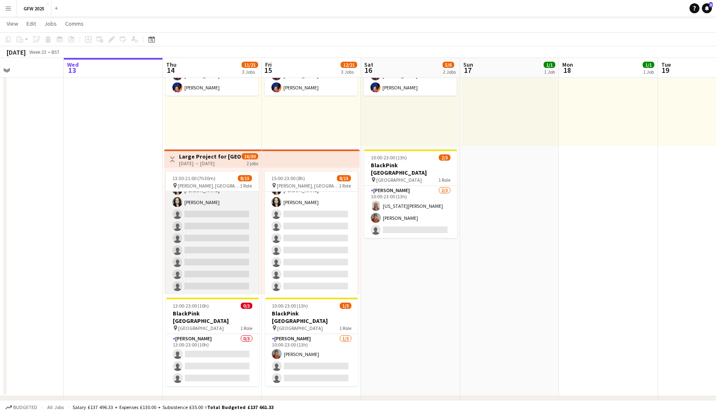
click at [204, 215] on app-card-role "Dresser 3A 8/15 13:30-21:00 (7h30m) Shannon Pye Jane Connelly Emma Kennedy Char…" at bounding box center [212, 196] width 93 height 196
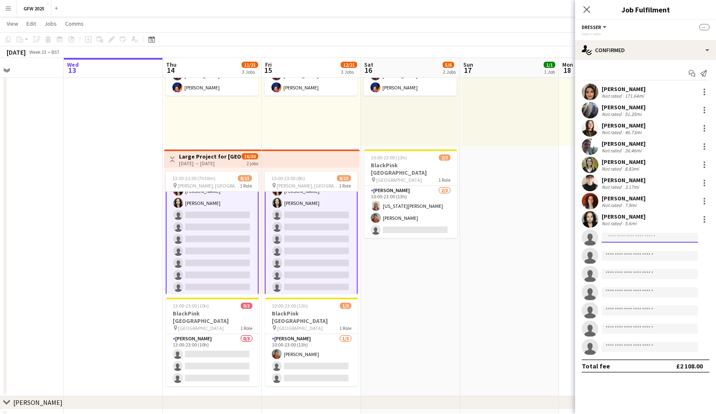
click at [631, 236] on input at bounding box center [650, 238] width 96 height 10
type input "*"
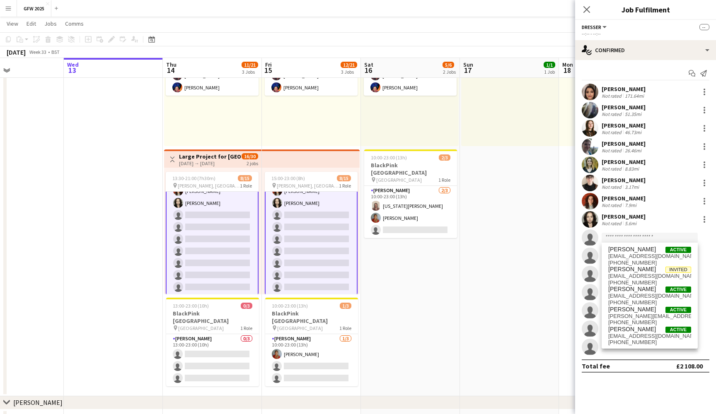
click at [7, 7] on app-icon "Menu" at bounding box center [8, 8] width 7 height 7
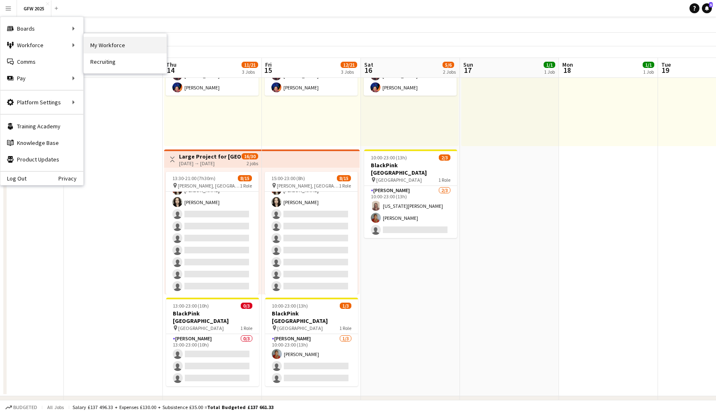
click at [114, 45] on link "My Workforce" at bounding box center [125, 45] width 83 height 17
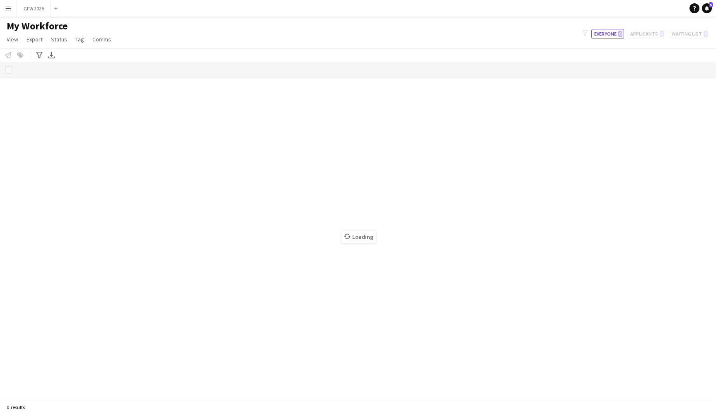
click at [6, 11] on app-icon "Menu" at bounding box center [8, 8] width 7 height 7
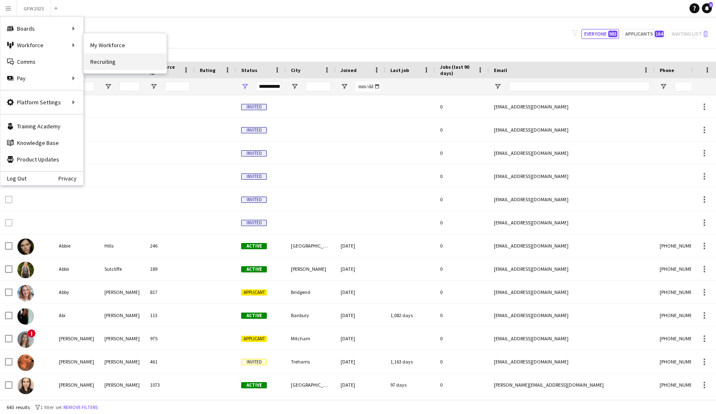
click at [112, 61] on link "Recruiting" at bounding box center [125, 61] width 83 height 17
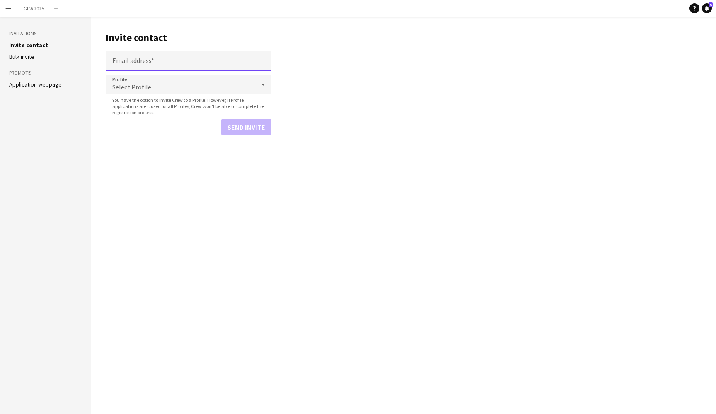
click at [162, 61] on input "Email address" at bounding box center [189, 61] width 166 height 21
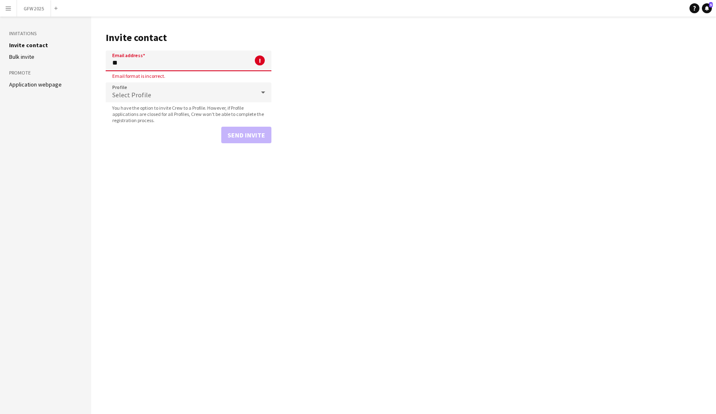
type input "*"
click at [324, 68] on main "Invite contact Email address ! Required field. Profile Select Profile You have …" at bounding box center [403, 216] width 625 height 398
click at [31, 6] on button "GFW 2025 Close" at bounding box center [34, 8] width 34 height 16
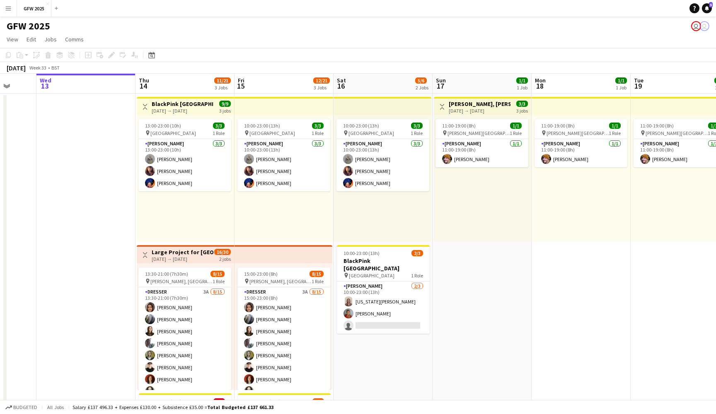
scroll to position [0, 274]
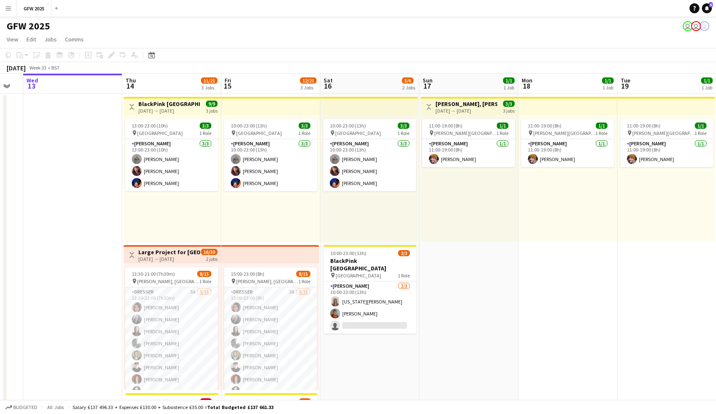
click at [12, 12] on button "Menu" at bounding box center [8, 8] width 17 height 17
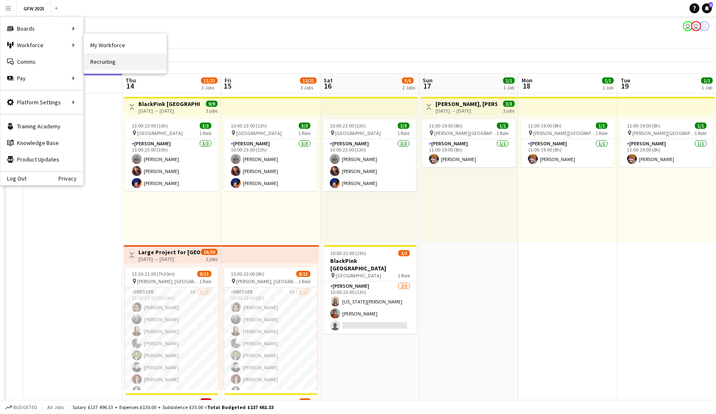
click at [119, 58] on link "Recruiting" at bounding box center [125, 61] width 83 height 17
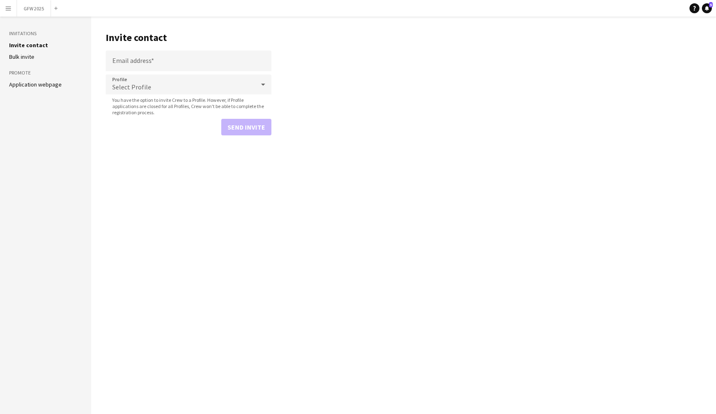
click at [11, 7] on app-icon "Menu" at bounding box center [8, 8] width 7 height 7
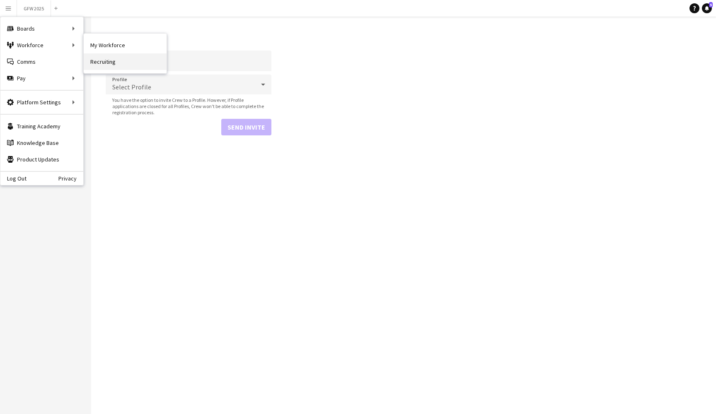
click at [113, 56] on link "Recruiting" at bounding box center [125, 61] width 83 height 17
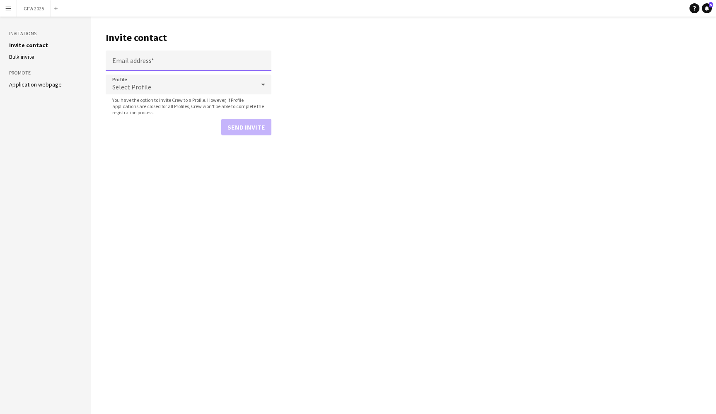
click at [217, 58] on input "Email address" at bounding box center [189, 61] width 166 height 21
click at [406, 63] on main "Invite contact Email address Profile Select Profile You have the option to invi…" at bounding box center [403, 216] width 625 height 398
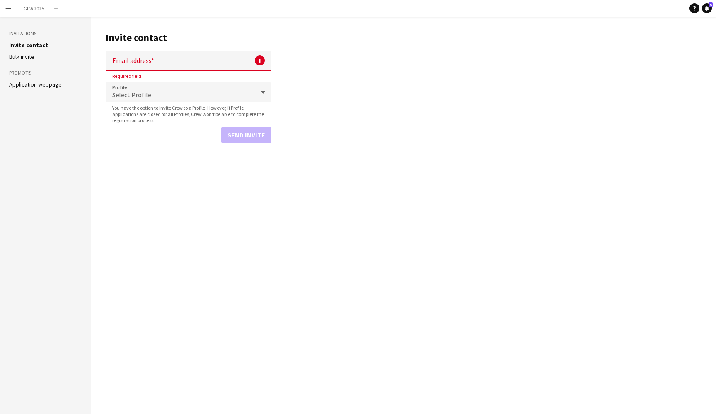
click at [263, 88] on icon at bounding box center [263, 92] width 10 height 17
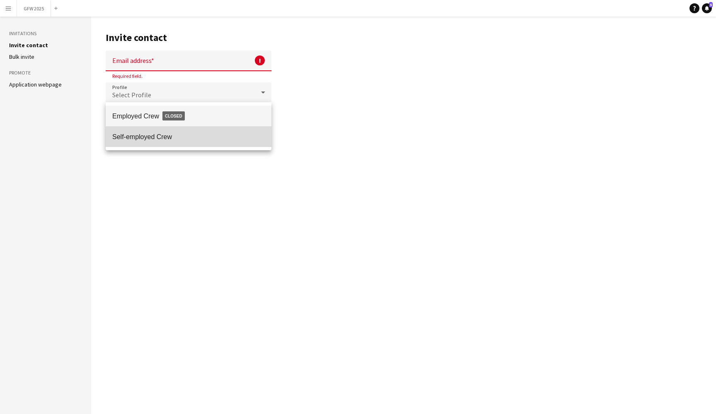
drag, startPoint x: 192, startPoint y: 139, endPoint x: 125, endPoint y: 138, distance: 67.6
click at [125, 138] on span "Self-employed Crew" at bounding box center [188, 137] width 153 height 8
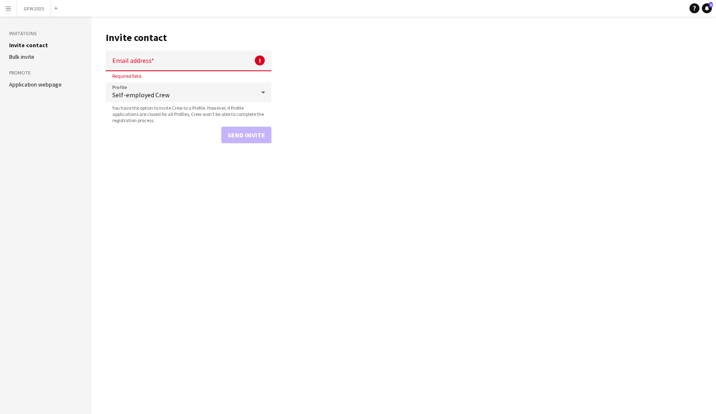
click at [9, 13] on button "Menu" at bounding box center [8, 8] width 17 height 17
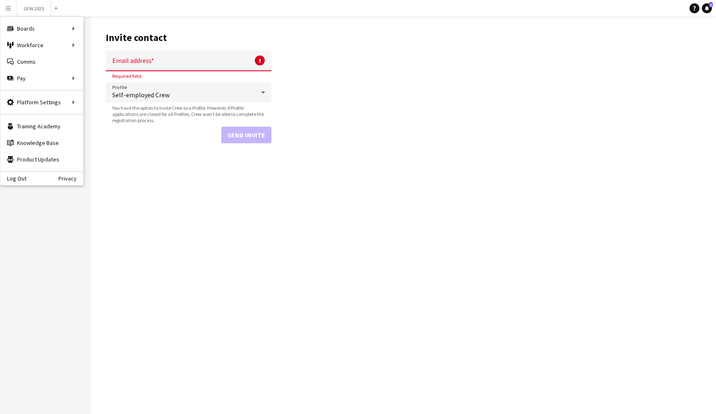
click at [9, 13] on button "Menu" at bounding box center [8, 8] width 17 height 17
click at [130, 66] on link "Recruiting" at bounding box center [125, 61] width 83 height 17
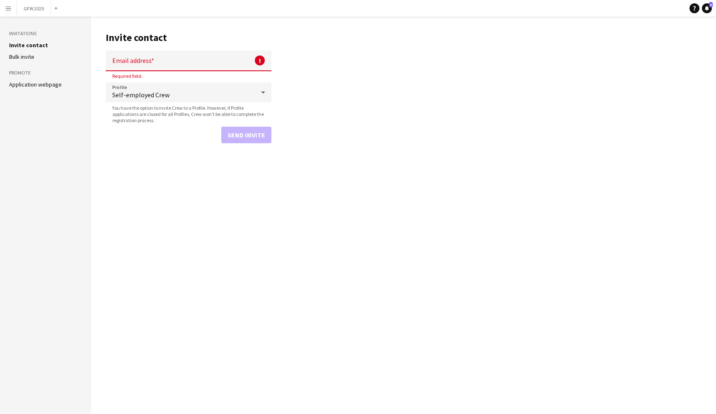
click at [11, 7] on app-icon "Menu" at bounding box center [8, 8] width 7 height 7
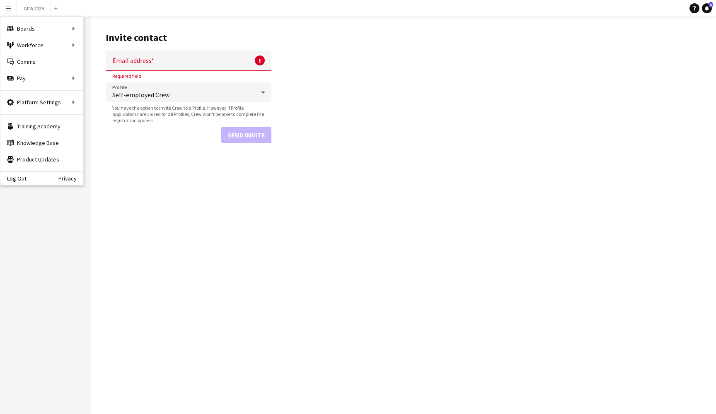
click at [412, 49] on main "Invite contact Email address ! Required field. Profile Self-employed Crew You h…" at bounding box center [403, 216] width 625 height 398
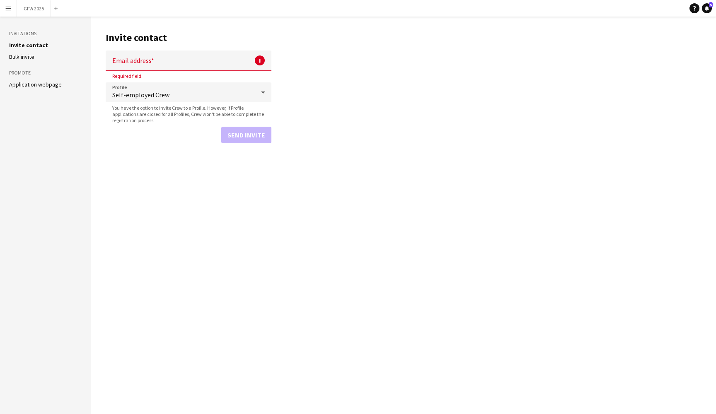
click at [12, 10] on button "Menu" at bounding box center [8, 8] width 17 height 17
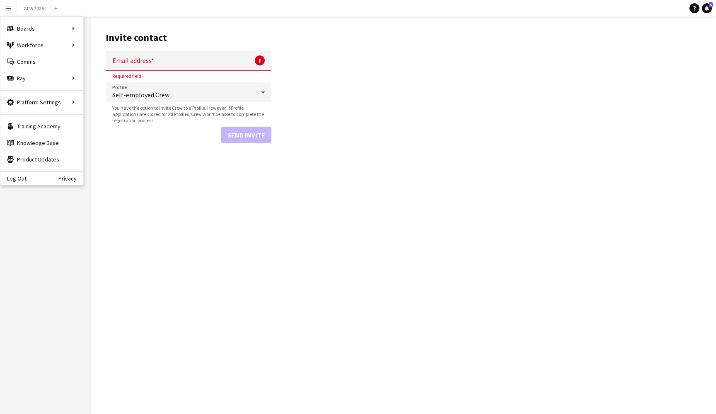
click at [307, 67] on main "Invite contact Email address ! Required field. Profile Self-employed Crew You h…" at bounding box center [403, 216] width 625 height 398
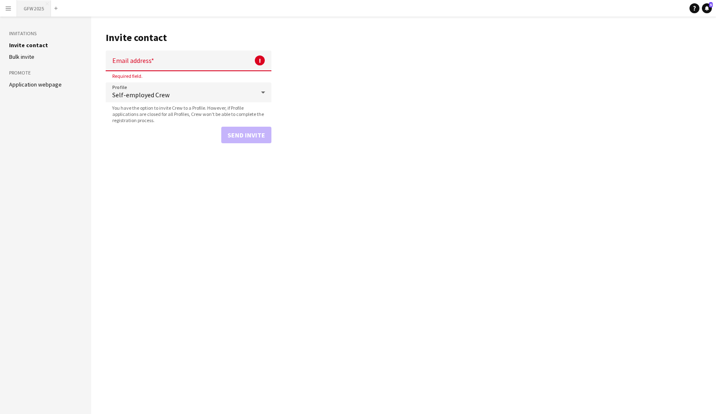
click at [28, 5] on button "GFW 2025 Close" at bounding box center [34, 8] width 34 height 16
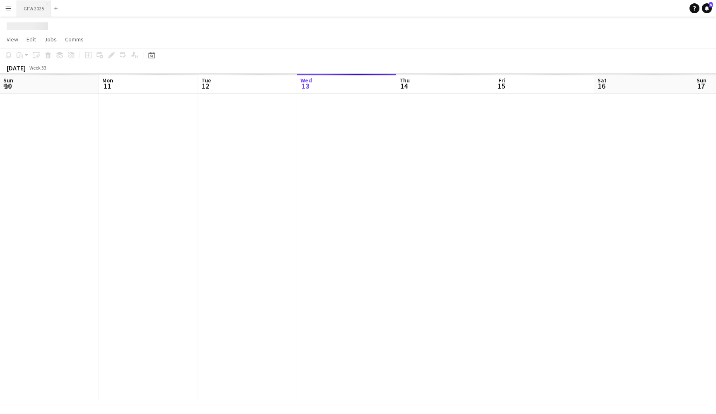
scroll to position [0, 198]
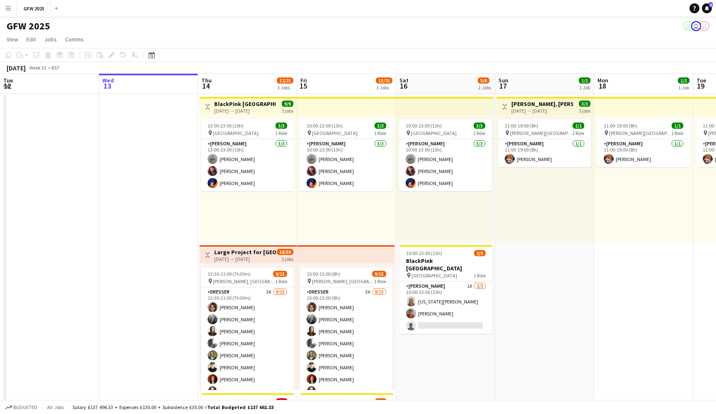
click at [174, 147] on app-date-cell at bounding box center [148, 293] width 99 height 399
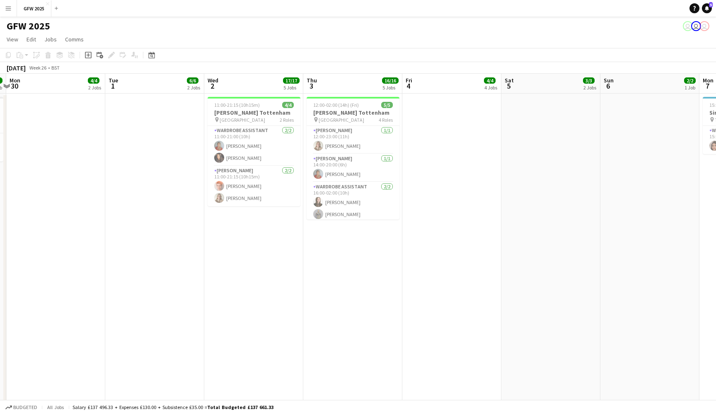
scroll to position [0, 0]
click at [176, 141] on app-date-cell at bounding box center [154, 293] width 99 height 399
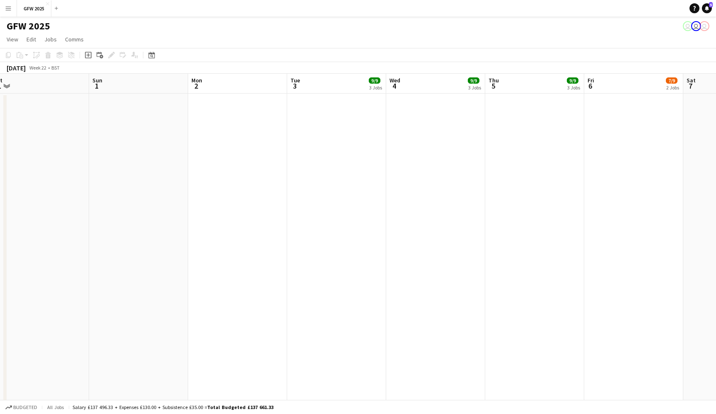
scroll to position [0, 207]
click at [476, 171] on app-date-cell at bounding box center [437, 293] width 99 height 399
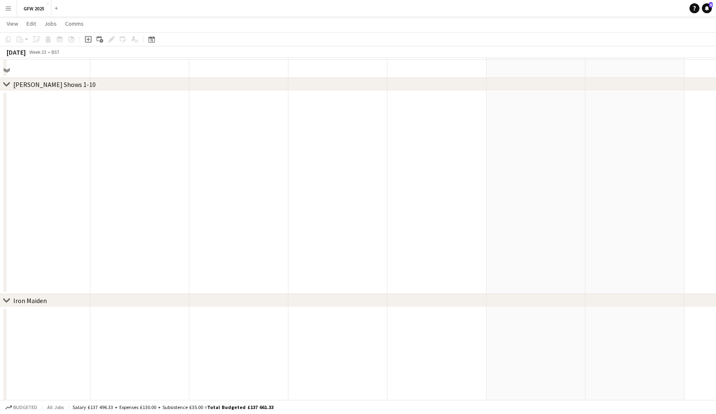
scroll to position [3567, 0]
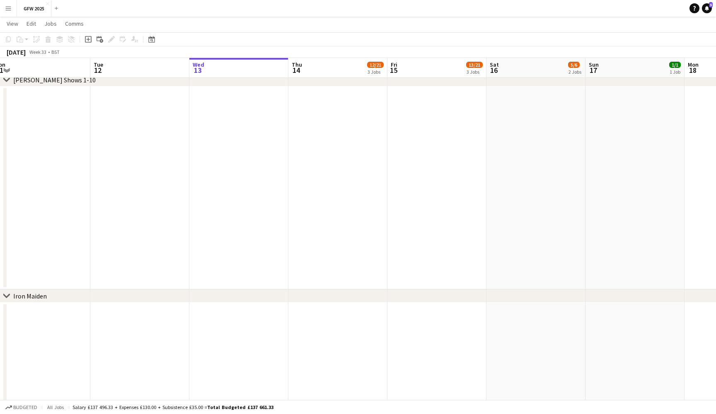
click at [404, 130] on app-date-cell at bounding box center [437, 188] width 99 height 203
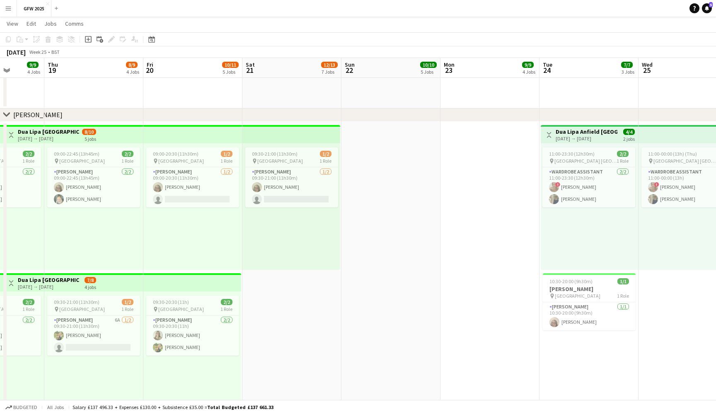
scroll to position [0, 249]
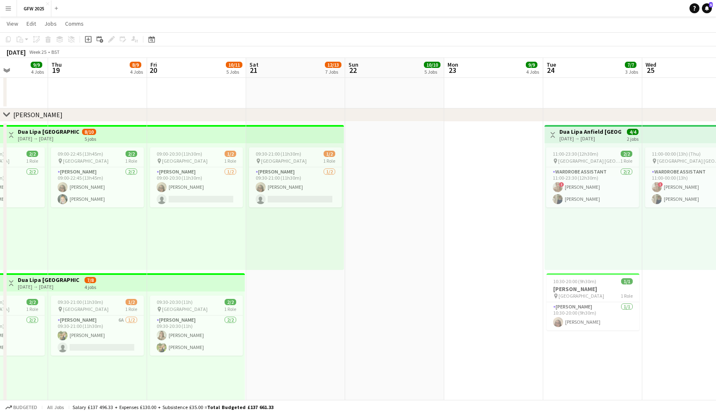
click at [405, 218] on app-date-cell at bounding box center [394, 383] width 99 height 523
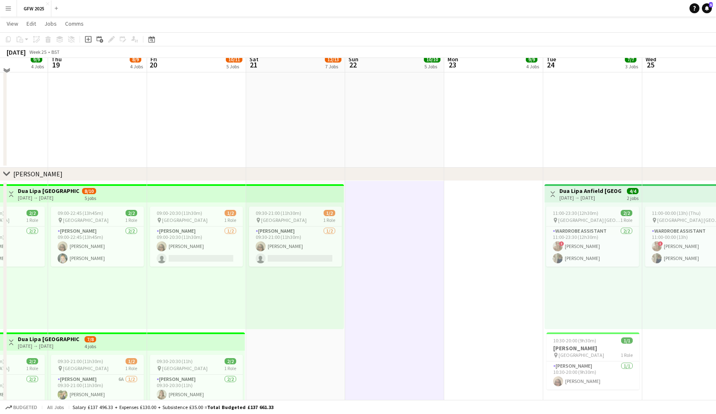
scroll to position [352, 0]
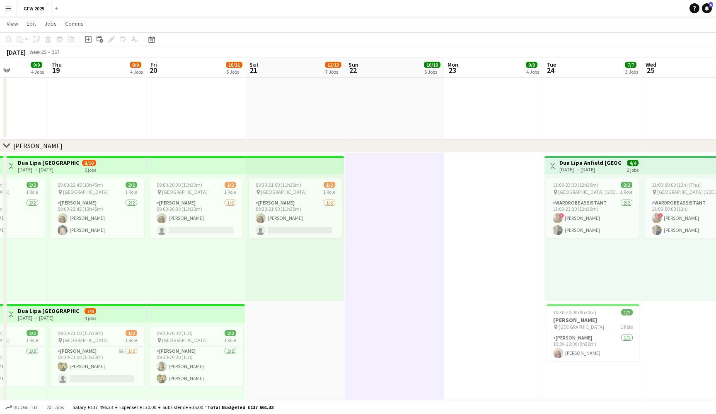
click at [402, 212] on app-date-cell at bounding box center [394, 414] width 99 height 523
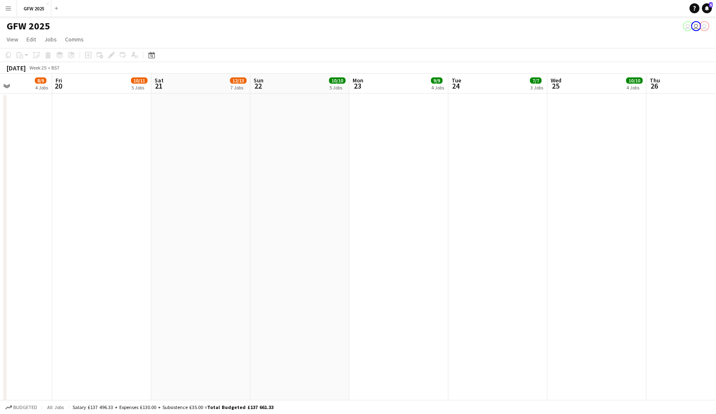
scroll to position [0, 244]
click at [292, 139] on app-date-cell at bounding box center [301, 293] width 99 height 399
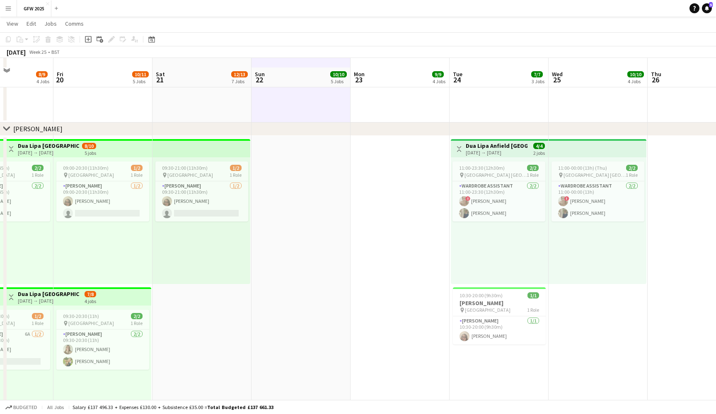
scroll to position [380, 0]
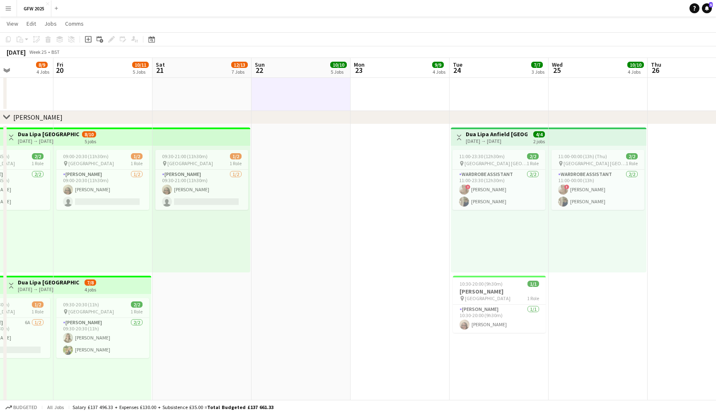
click at [292, 139] on app-date-cell at bounding box center [301, 385] width 99 height 523
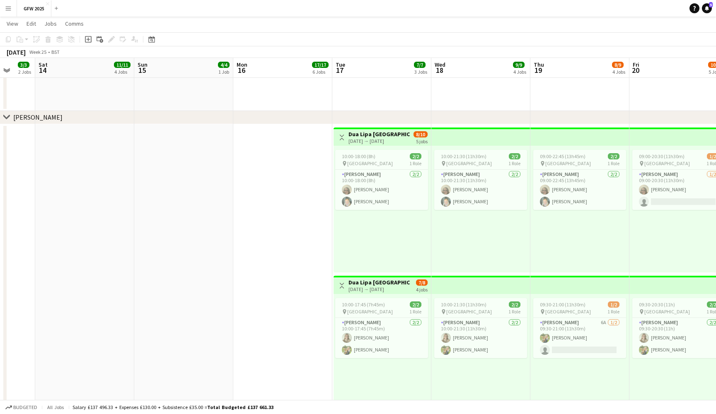
scroll to position [0, 260]
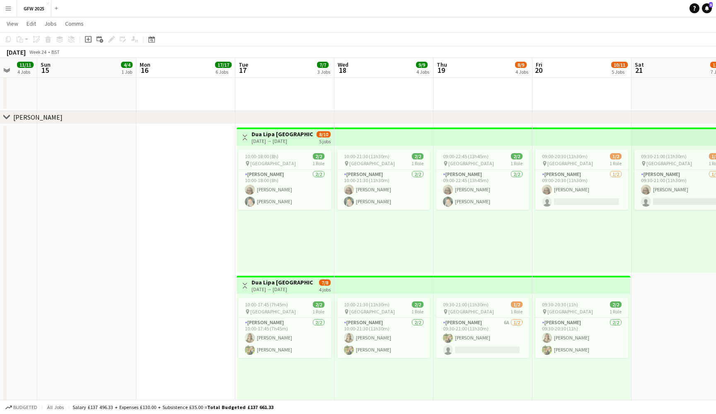
click at [246, 135] on app-icon "Toggle View" at bounding box center [245, 138] width 6 height 6
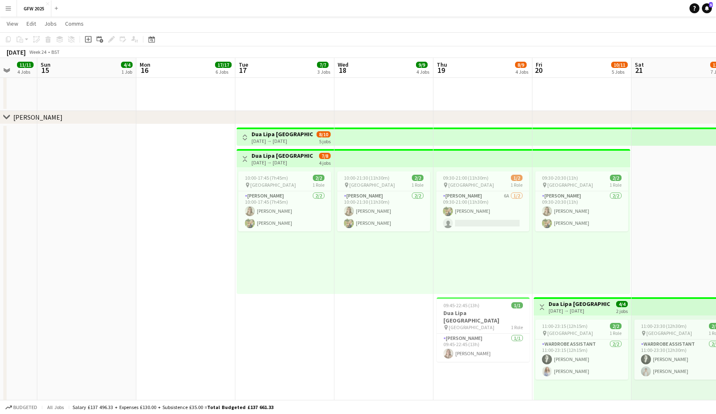
click at [246, 135] on app-icon "Toggle View" at bounding box center [245, 138] width 6 height 6
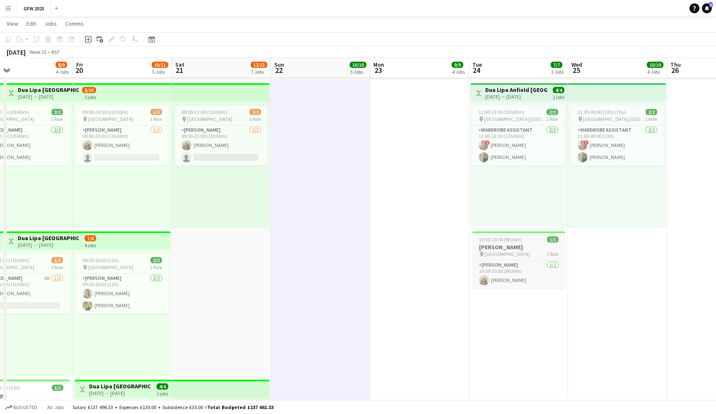
scroll to position [0, 225]
click at [434, 203] on app-date-cell at bounding box center [419, 341] width 99 height 523
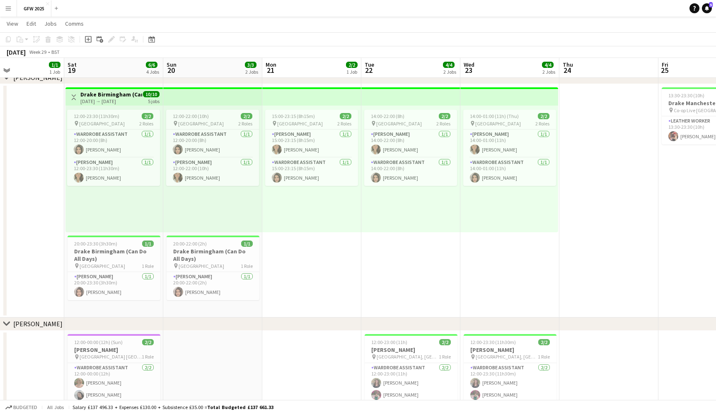
scroll to position [0, 234]
click at [425, 143] on app-card-role "Seamster 1/1 14:00-22:00 (8h) Francesca Wilkinson" at bounding box center [410, 144] width 93 height 28
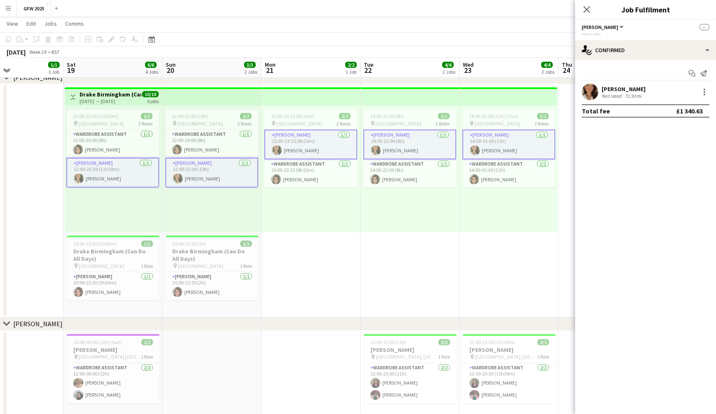
click at [384, 283] on app-date-cell "14:00-22:00 (8h) 2/2 pin Birmingham Arena 2 Roles Seamster 1/1 14:00-22:00 (8h)…" at bounding box center [410, 201] width 99 height 234
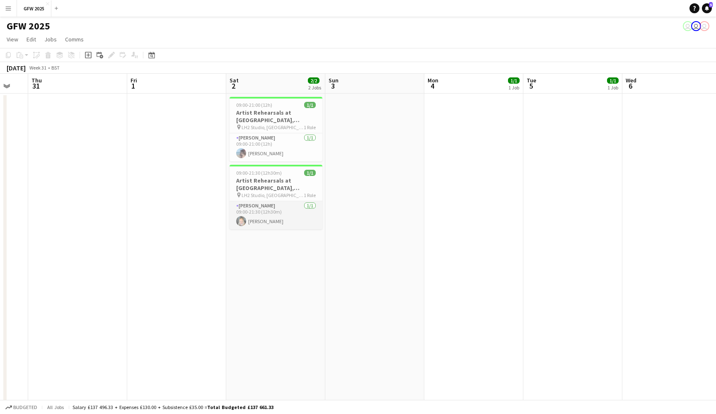
scroll to position [0, 0]
click at [292, 186] on h3 "Artist Rehearsals at LH2, London" at bounding box center [276, 184] width 93 height 15
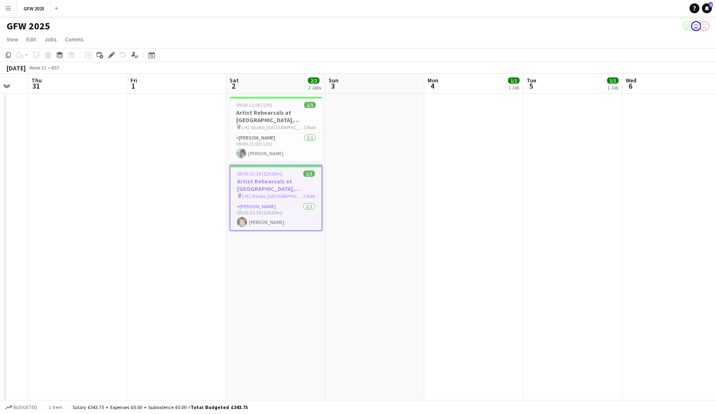
click at [272, 233] on app-date-cell "09:00-21:00 (12h) 1/1 Artist Rehearsals at LH2, London pin LH2 Studio, London 1…" at bounding box center [275, 293] width 99 height 399
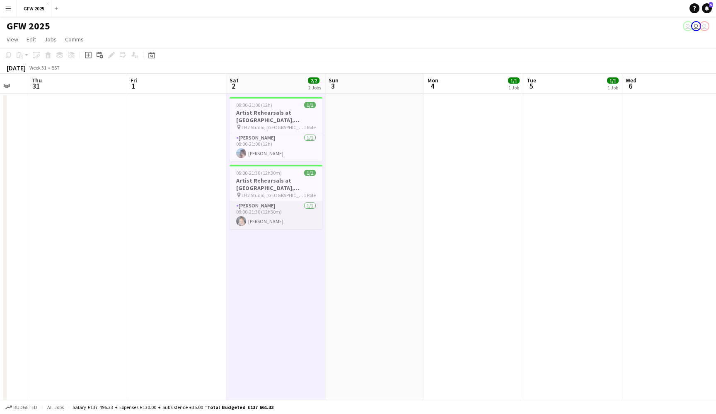
click at [280, 222] on app-card-role "Seamster 1/1 09:00-21:30 (12h30m) Samantha Gibson" at bounding box center [276, 215] width 93 height 28
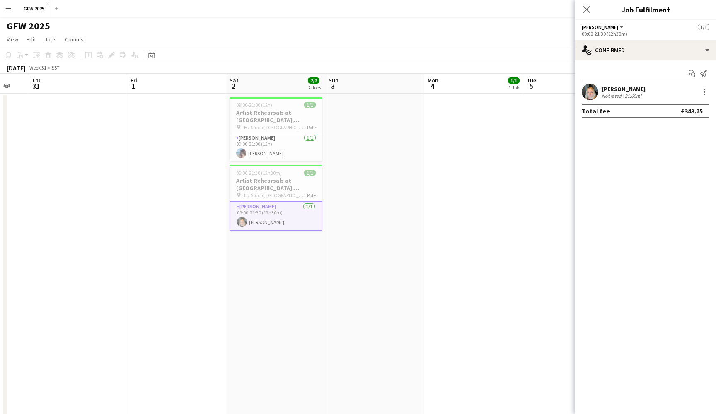
click at [627, 93] on div "21.65mi" at bounding box center [633, 96] width 20 height 6
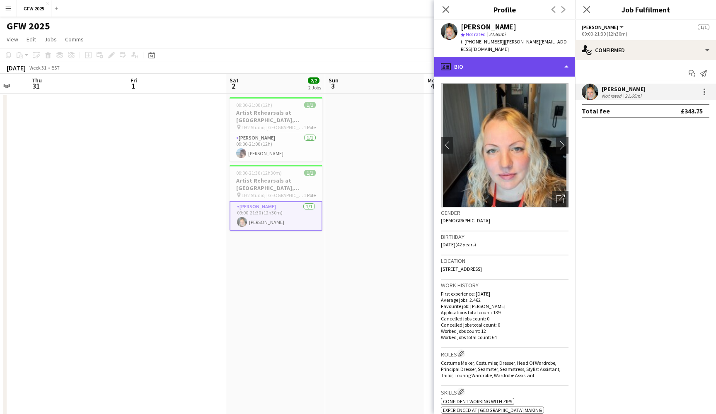
click at [526, 59] on div "profile Bio" at bounding box center [504, 67] width 141 height 20
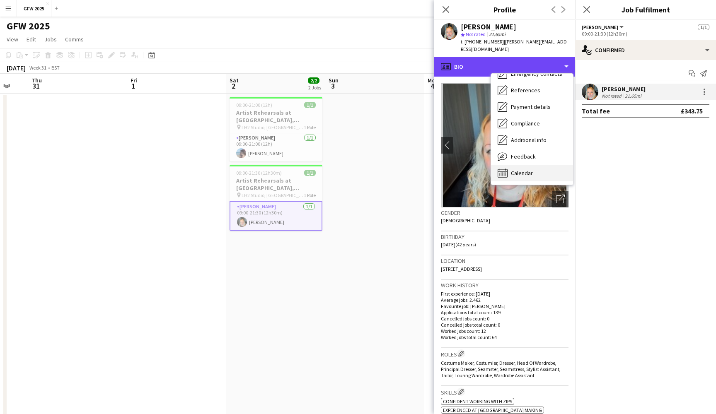
scroll to position [78, 0]
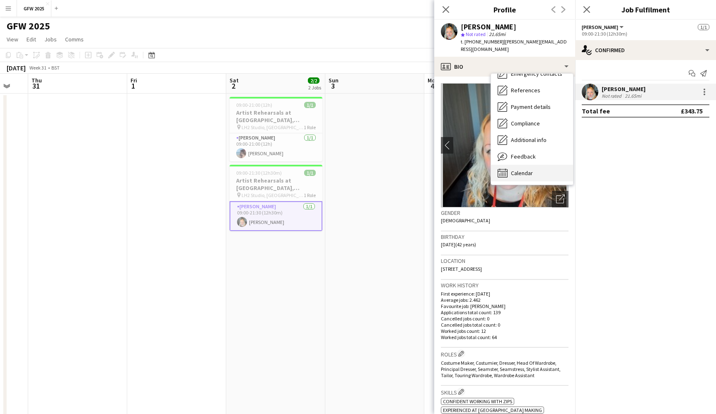
click at [525, 170] on span "Calendar" at bounding box center [522, 173] width 22 height 7
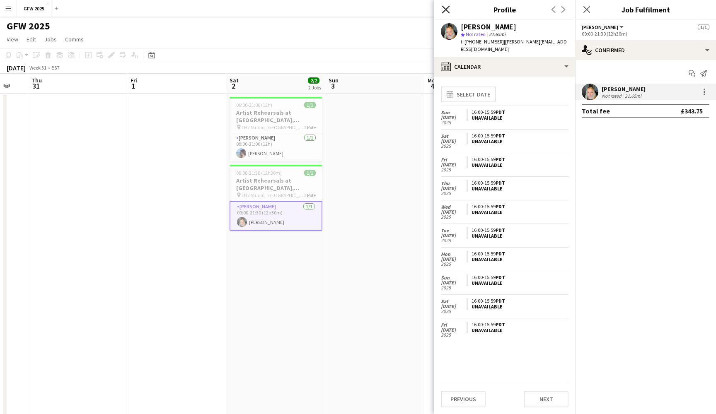
click at [445, 11] on icon at bounding box center [446, 9] width 8 height 8
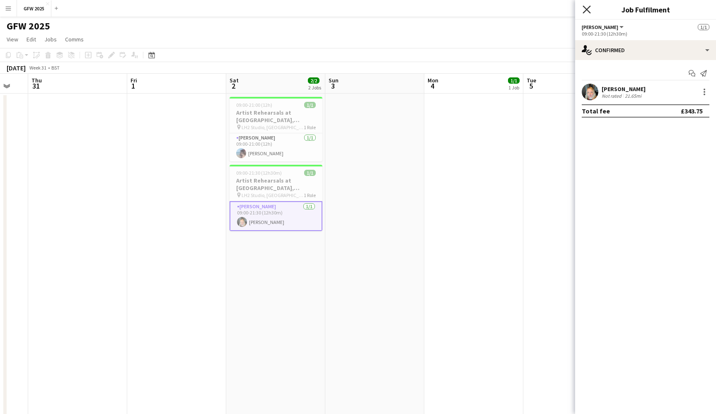
click at [586, 12] on icon "Close pop-in" at bounding box center [587, 9] width 8 height 8
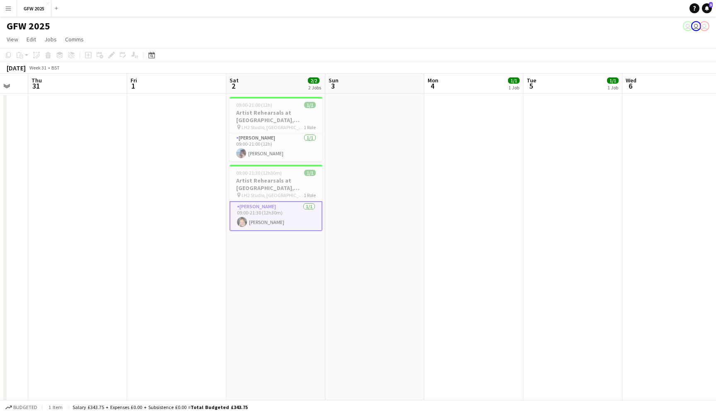
click at [475, 57] on app-toolbar "Copy Paste Paste Command V Paste with crew Command Shift V Paste linked Job [GE…" at bounding box center [358, 55] width 716 height 14
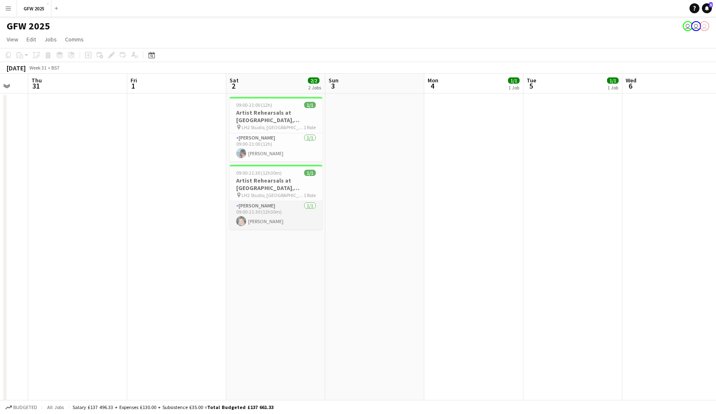
click at [240, 211] on app-card-role "Seamster 1/1 09:00-21:30 (12h30m) Samantha Gibson" at bounding box center [276, 215] width 93 height 28
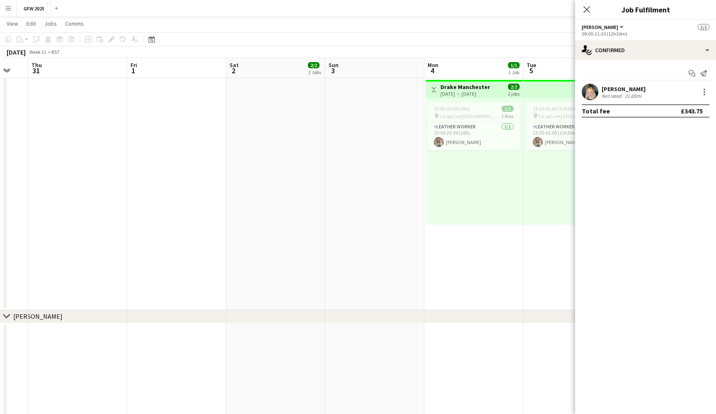
scroll to position [965, 0]
click at [342, 173] on app-date-cell at bounding box center [374, 193] width 99 height 234
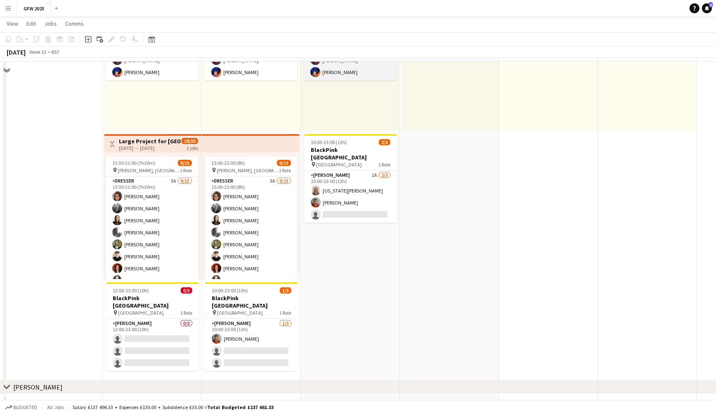
scroll to position [111, 0]
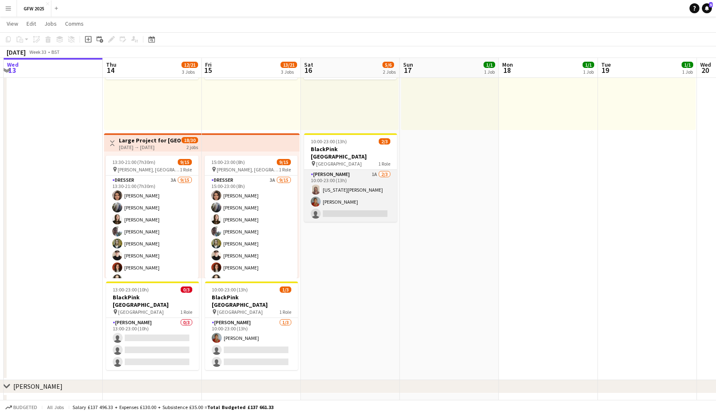
click at [370, 196] on app-card-role "Seamster 1A 2/3 10:00-23:00 (13h) Georgia Burgess Laura Hargreaves single-neutr…" at bounding box center [350, 196] width 93 height 52
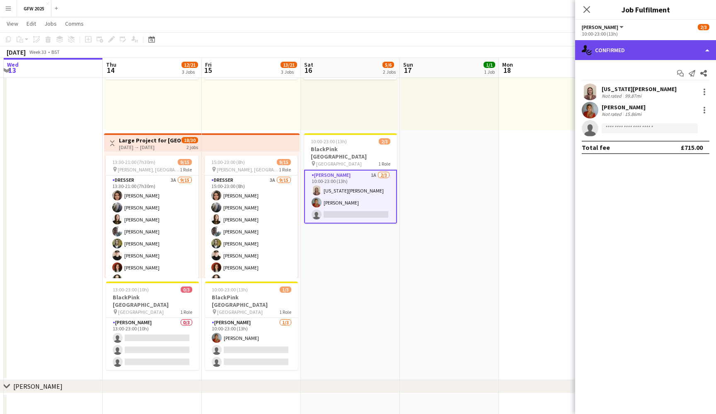
click at [669, 58] on div "single-neutral-actions-check-2 Confirmed" at bounding box center [645, 50] width 141 height 20
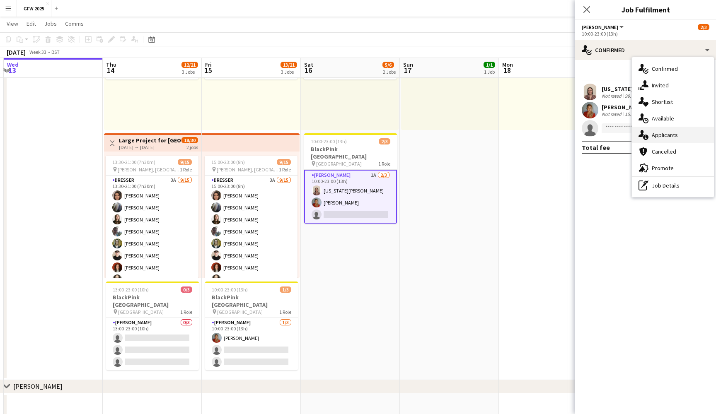
click at [675, 136] on div "single-neutral-actions-information Applicants" at bounding box center [673, 135] width 82 height 17
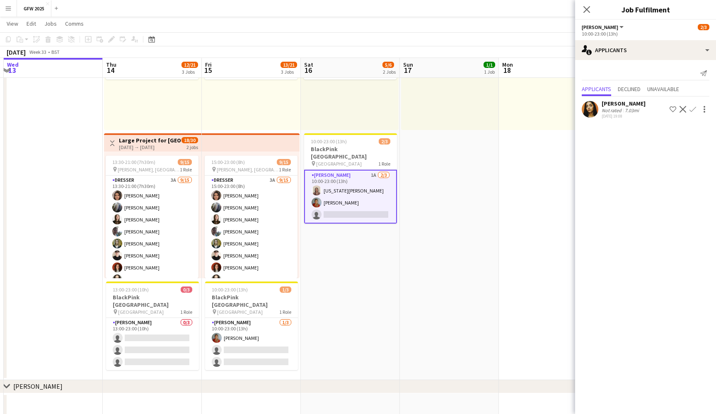
click at [625, 110] on div "7.03mi" at bounding box center [631, 110] width 17 height 6
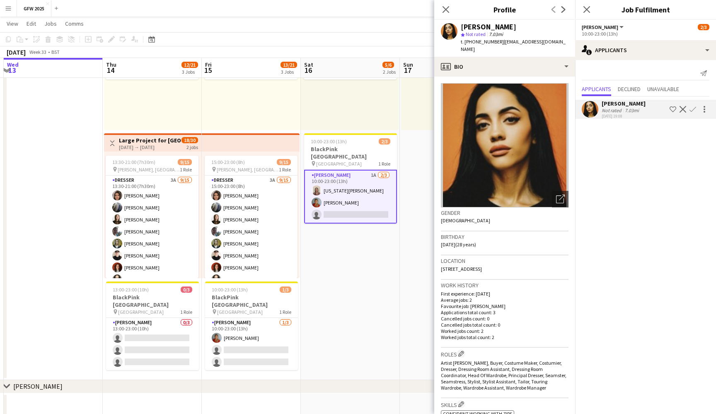
drag, startPoint x: 510, startPoint y: 26, endPoint x: 460, endPoint y: 26, distance: 49.7
click at [460, 26] on div "Ariadna Mayal star Not rated 7.03mi t. +4407897905436 | ariadnamayal@gmail.com" at bounding box center [504, 38] width 141 height 37
copy div "Ariadna Mayal"
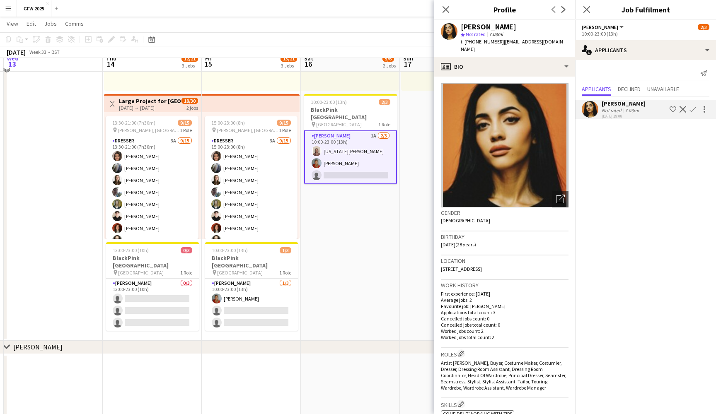
scroll to position [155, 0]
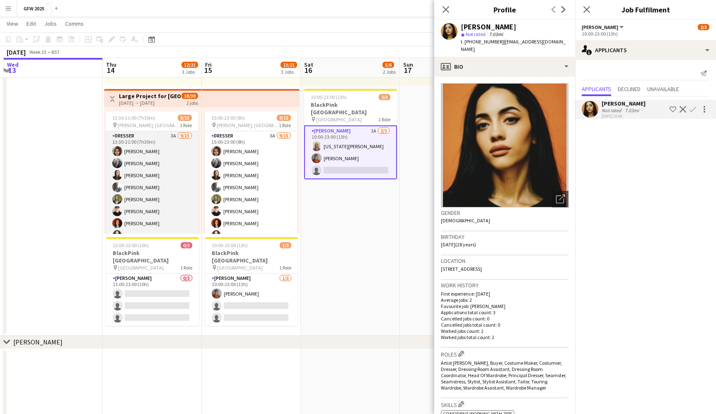
click at [163, 189] on app-card-role "Dresser 3A 9/15 13:30-21:00 (7h30m) Shannon Pye Jane Connelly Emma Kennedy Char…" at bounding box center [152, 229] width 93 height 196
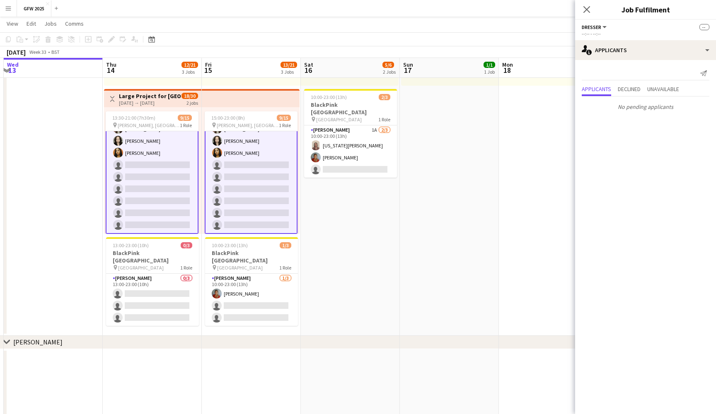
scroll to position [95, 0]
click at [160, 200] on app-card-role "Dresser 3A 9/15 13:30-21:00 (7h30m) Shannon Pye Jane Connelly Emma Kennedy Char…" at bounding box center [152, 135] width 93 height 198
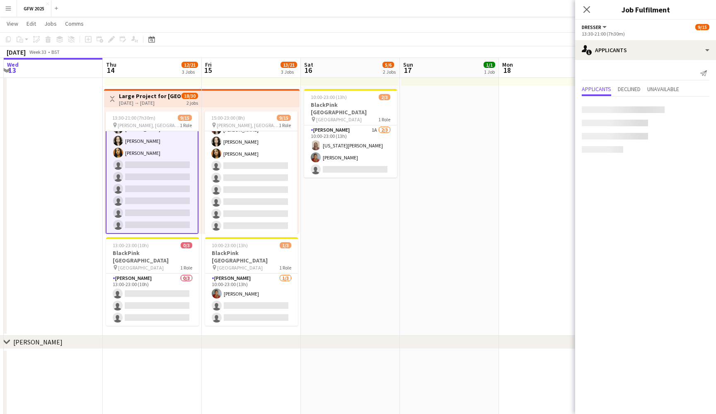
scroll to position [94, 0]
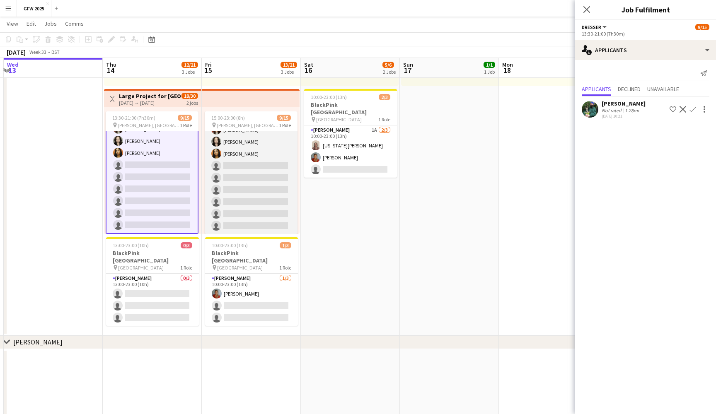
click at [245, 165] on app-card-role "Dresser 3A 9/15 15:00-23:00 (8h) Shannon Pye Jane Connelly Emma Kennedy Charlot…" at bounding box center [251, 136] width 93 height 196
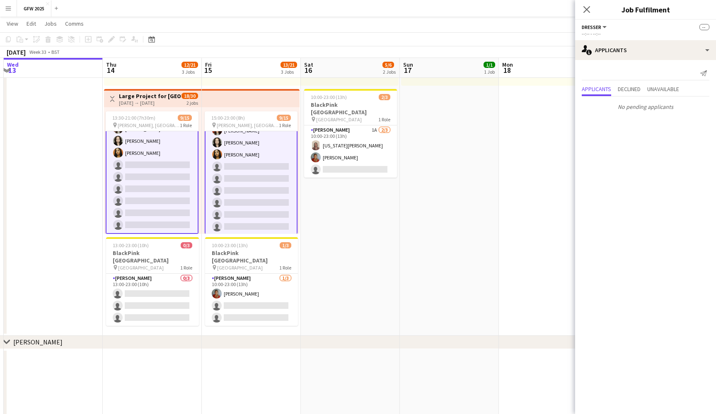
click at [245, 165] on app-card-role "Dresser 3A 9/15 15:00-23:00 (8h) Shannon Pye Jane Connelly Emma Kennedy Charlot…" at bounding box center [251, 137] width 93 height 198
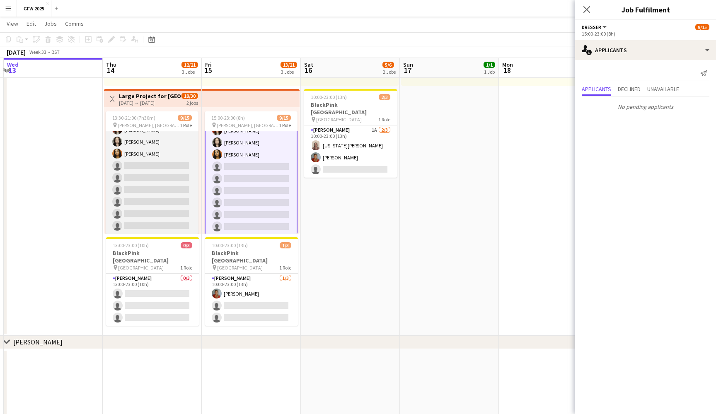
click at [157, 162] on app-card-role "Dresser 3A 9/15 13:30-21:00 (7h30m) Shannon Pye Jane Connelly Emma Kennedy Char…" at bounding box center [152, 136] width 93 height 196
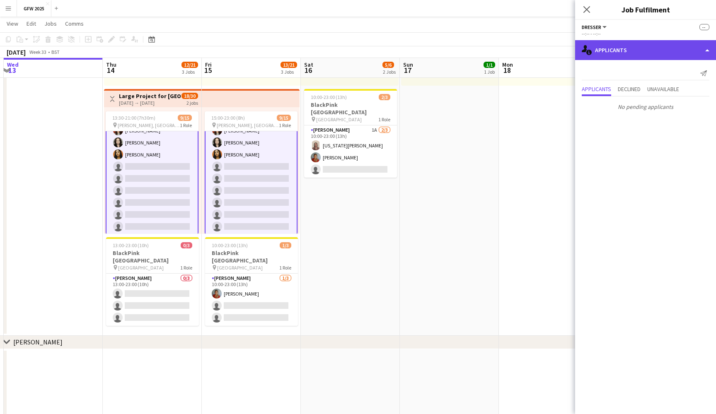
click at [663, 52] on div "single-neutral-actions-information Applicants" at bounding box center [645, 50] width 141 height 20
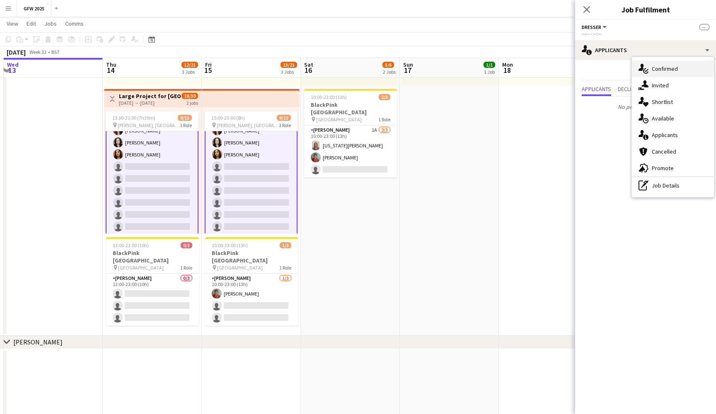
click at [681, 74] on div "single-neutral-actions-check-2 Confirmed" at bounding box center [673, 69] width 82 height 17
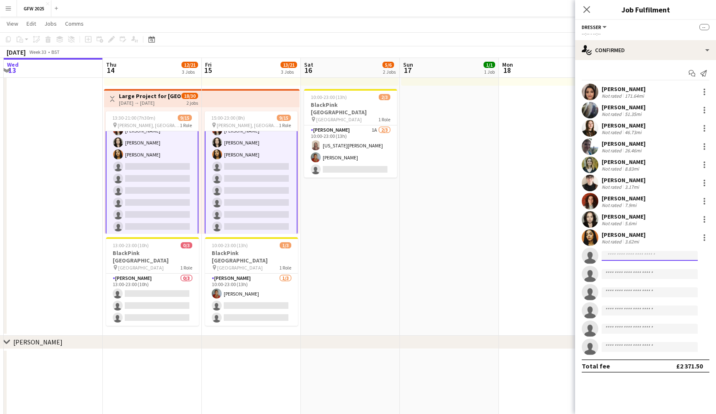
click at [640, 259] on input at bounding box center [650, 256] width 96 height 10
type input "*"
type input "******"
click at [589, 7] on icon at bounding box center [587, 9] width 8 height 8
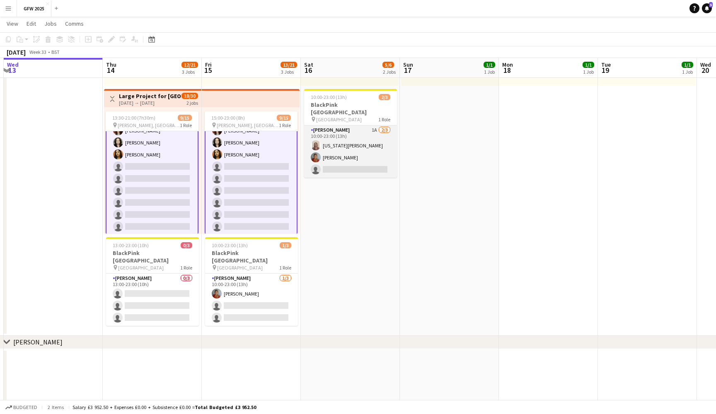
click at [336, 132] on app-card-role "Seamster 1A 2/3 10:00-23:00 (13h) Georgia Burgess Laura Hargreaves single-neutr…" at bounding box center [350, 152] width 93 height 52
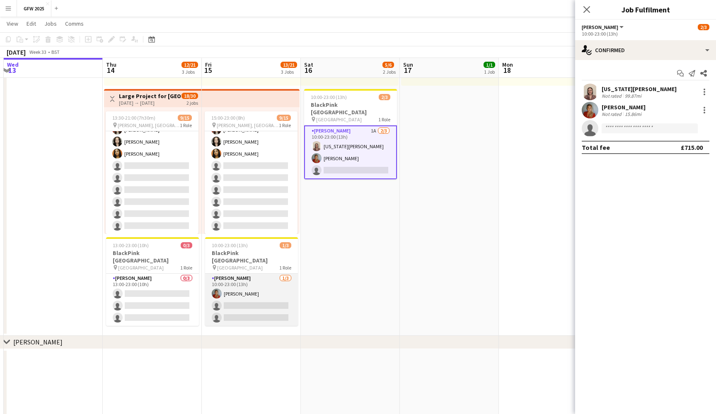
click at [242, 296] on app-card-role "Seamster 1/3 10:00-23:00 (13h) Laura Hargreaves single-neutral-actions single-n…" at bounding box center [251, 300] width 93 height 52
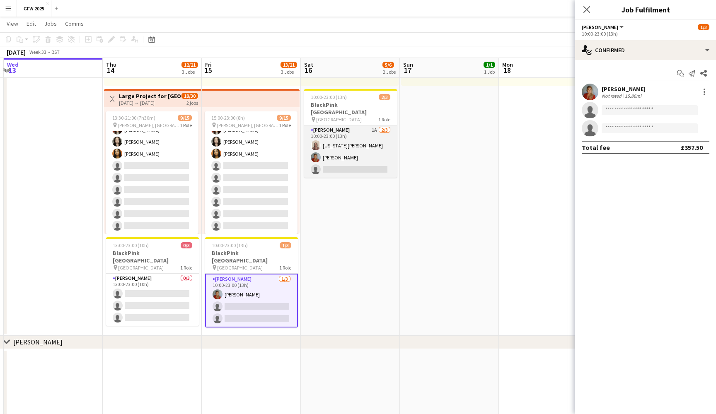
click at [338, 151] on app-card-role "Seamster 1A 2/3 10:00-23:00 (13h) Georgia Burgess Laura Hargreaves single-neutr…" at bounding box center [350, 152] width 93 height 52
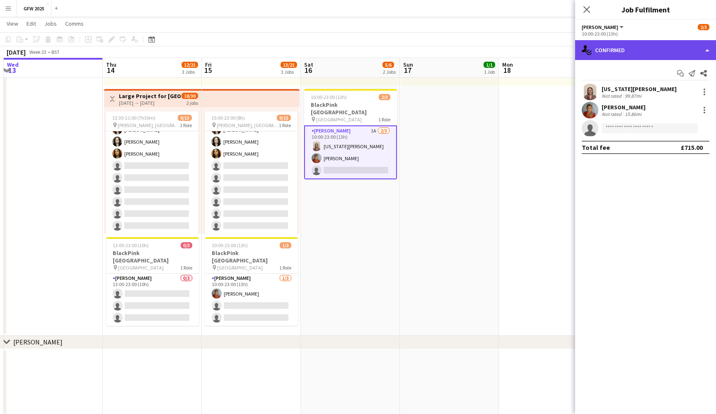
click at [671, 48] on div "single-neutral-actions-check-2 Confirmed" at bounding box center [645, 50] width 141 height 20
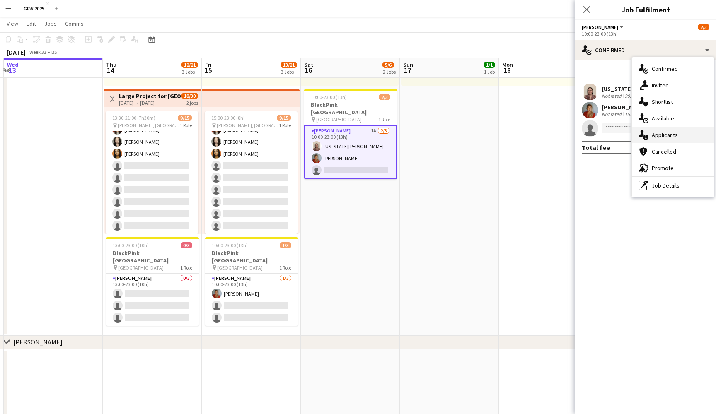
click at [679, 133] on div "single-neutral-actions-information Applicants" at bounding box center [673, 135] width 82 height 17
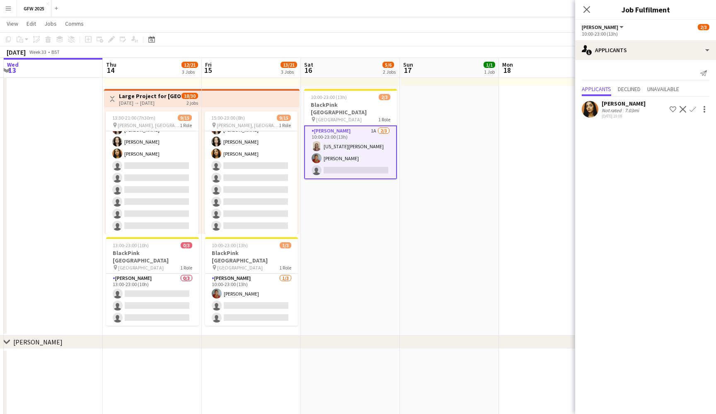
click at [621, 102] on div "Ariadna Mayal" at bounding box center [624, 103] width 44 height 7
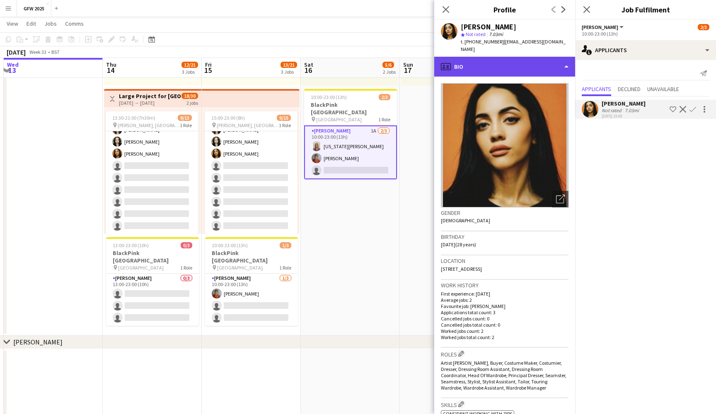
click at [553, 57] on div "profile Bio" at bounding box center [504, 67] width 141 height 20
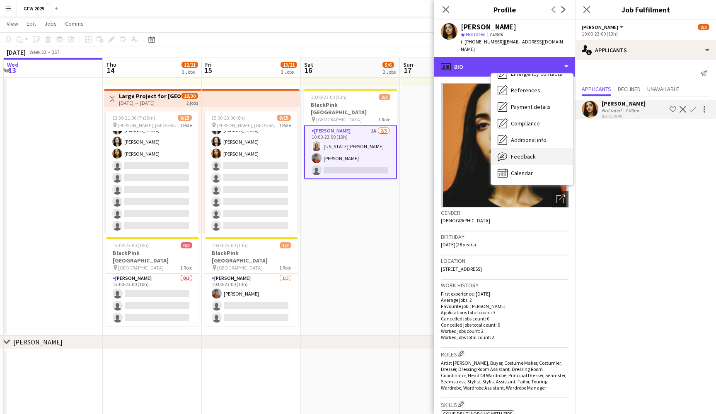
scroll to position [78, 0]
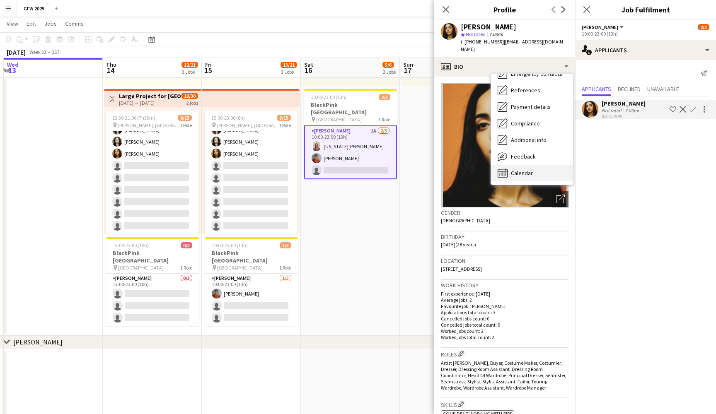
click at [544, 167] on div "Calendar Calendar" at bounding box center [532, 173] width 82 height 17
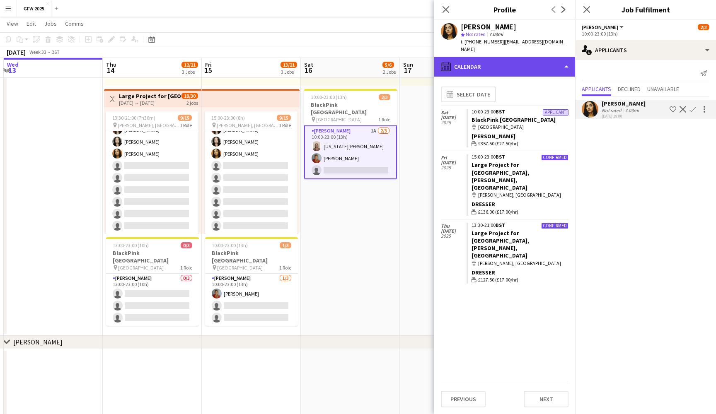
click at [557, 57] on div "calendar-full Calendar" at bounding box center [504, 67] width 141 height 20
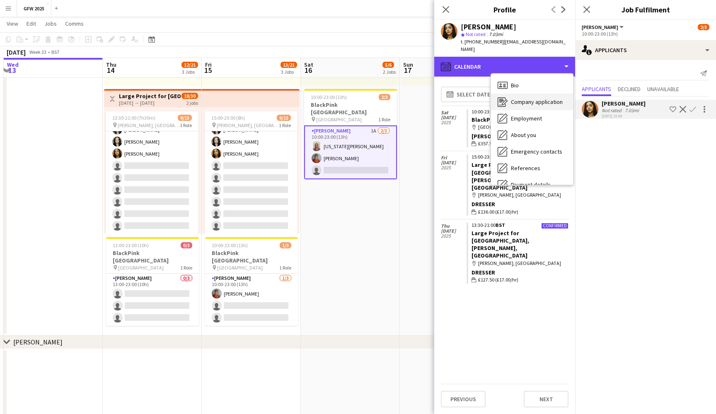
scroll to position [0, 0]
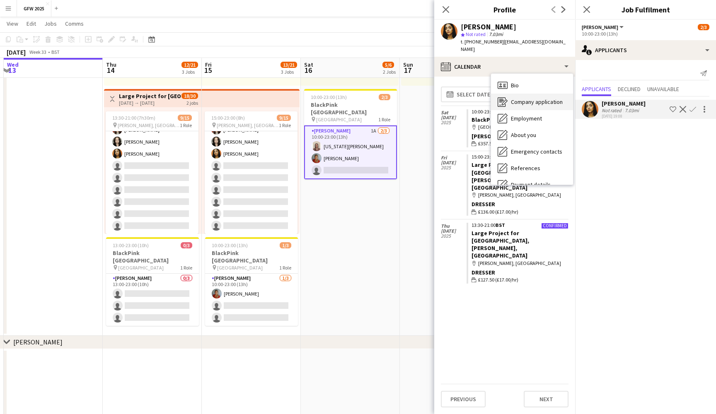
click at [543, 98] on span "Company application" at bounding box center [537, 101] width 52 height 7
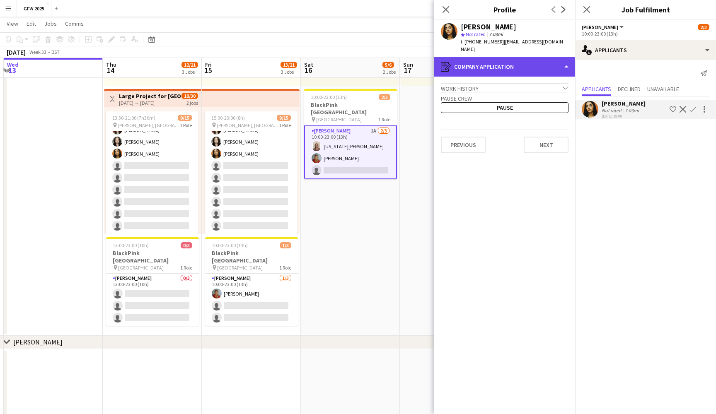
click at [545, 61] on div "register Company application" at bounding box center [504, 67] width 141 height 20
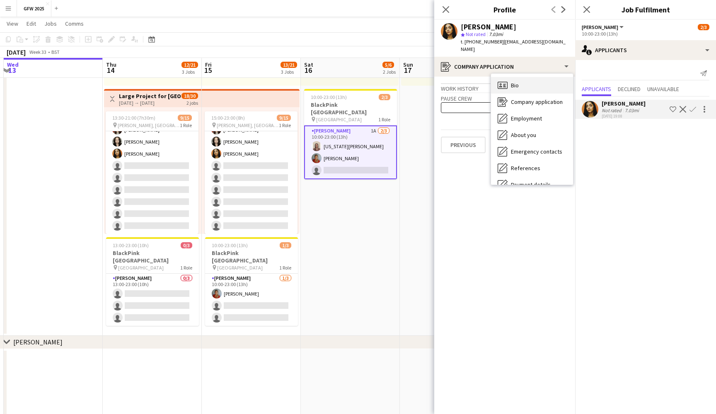
click at [545, 78] on div "Bio Bio" at bounding box center [532, 85] width 82 height 17
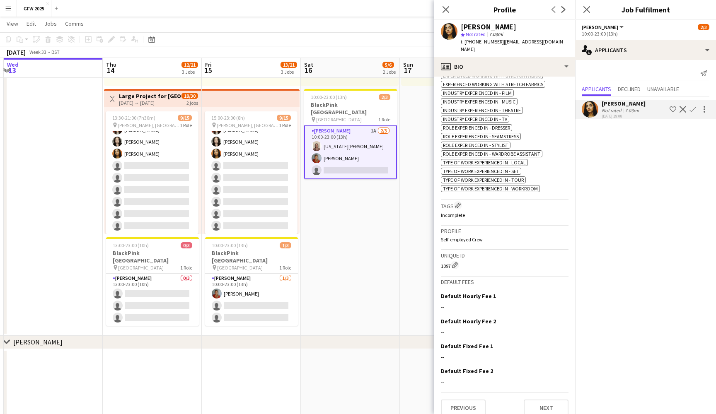
scroll to position [364, 0]
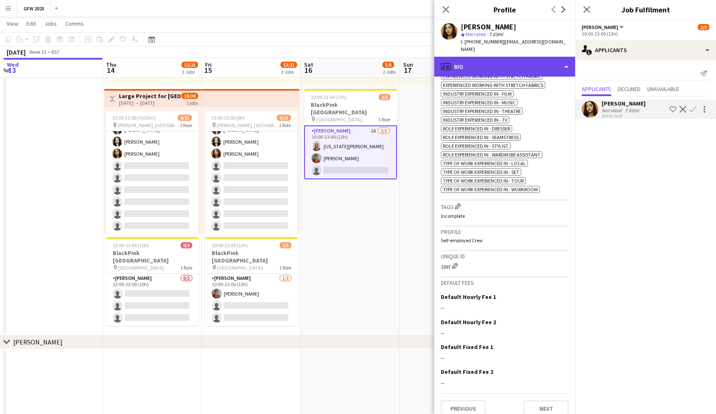
click at [550, 57] on div "profile Bio" at bounding box center [504, 67] width 141 height 20
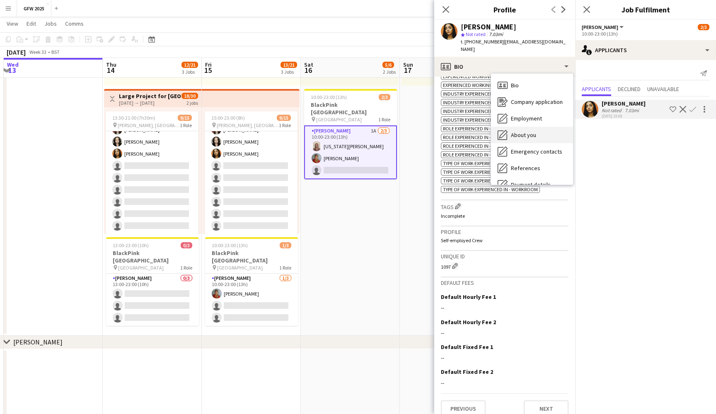
click at [543, 129] on div "About you About you" at bounding box center [532, 135] width 82 height 17
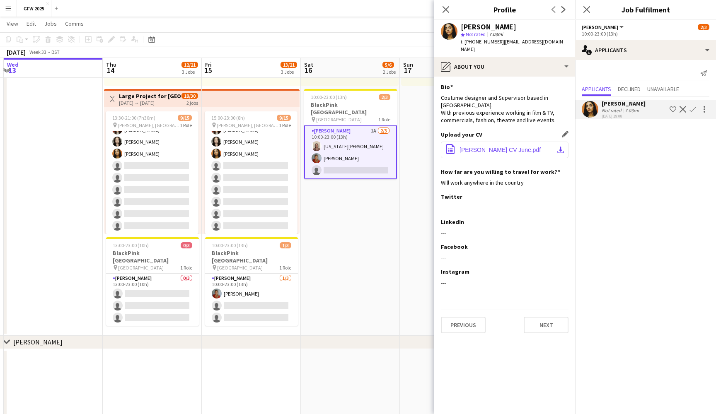
click at [522, 147] on span "Ariadna Mayal CV June.pdf" at bounding box center [500, 150] width 81 height 7
click at [443, 8] on icon "Close pop-in" at bounding box center [446, 9] width 8 height 8
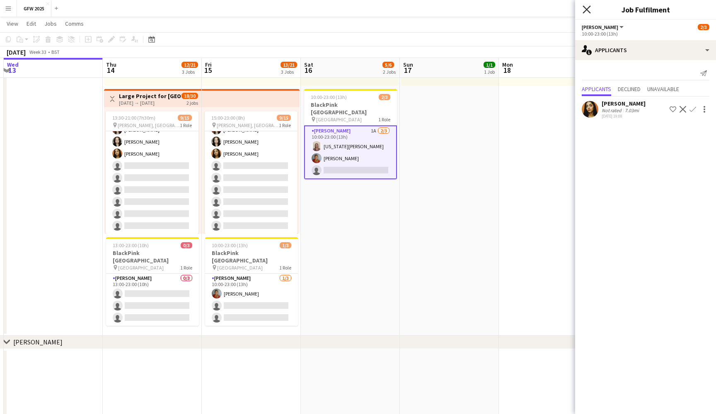
click at [587, 10] on icon at bounding box center [587, 9] width 8 height 8
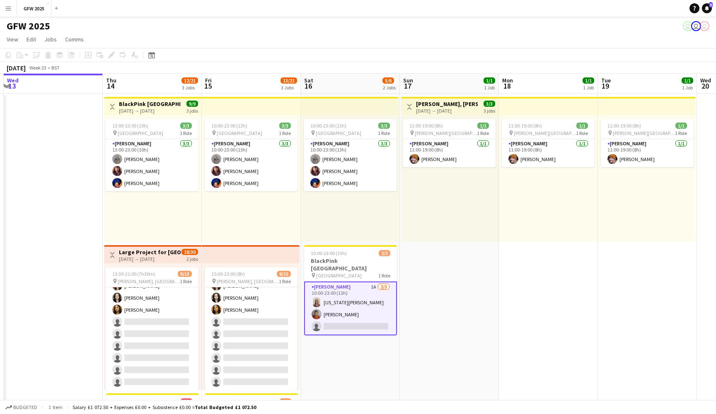
scroll to position [0, 0]
click at [344, 202] on div "10:00-23:00 (13h) 3/3 pin Wembley Stadium 1 Role Seamster 3/3 10:00-23:00 (13h)…" at bounding box center [350, 178] width 98 height 127
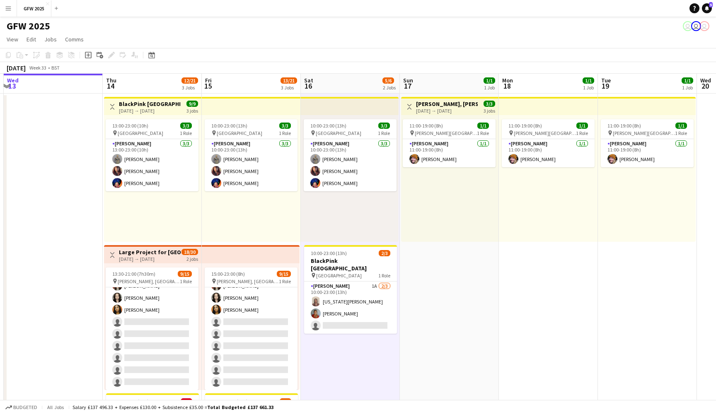
click at [456, 284] on app-date-cell "Toggle View [PERSON_NAME], [PERSON_NAME] [DATE] → [DATE] 3/3 3 jobs 11:00-19:00…" at bounding box center [449, 293] width 99 height 399
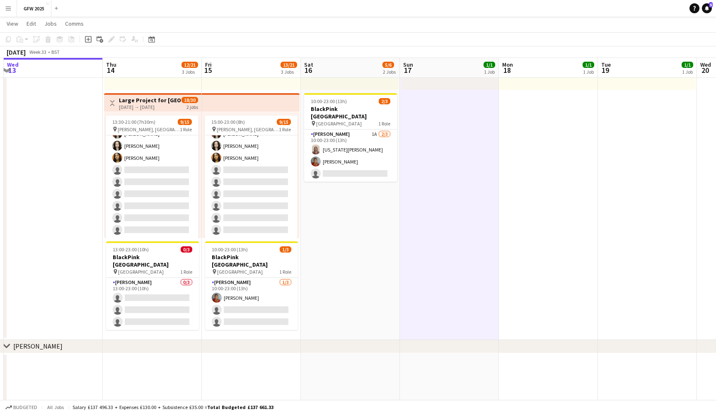
scroll to position [153, 0]
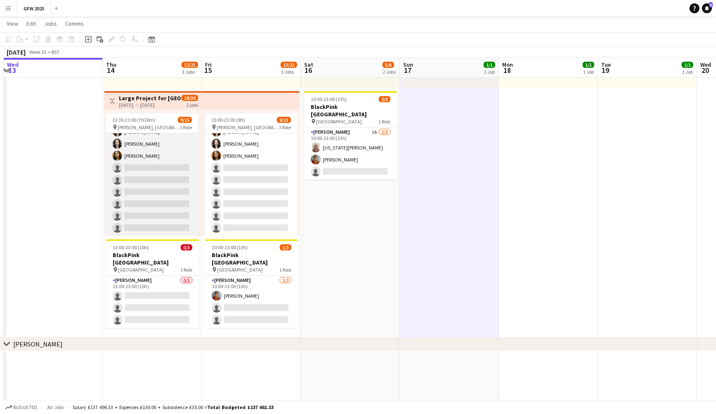
click at [166, 181] on app-card-role "Dresser 3A 9/15 13:30-21:00 (7h30m) Shannon Pye Jane Connelly Emma Kennedy Char…" at bounding box center [152, 138] width 93 height 196
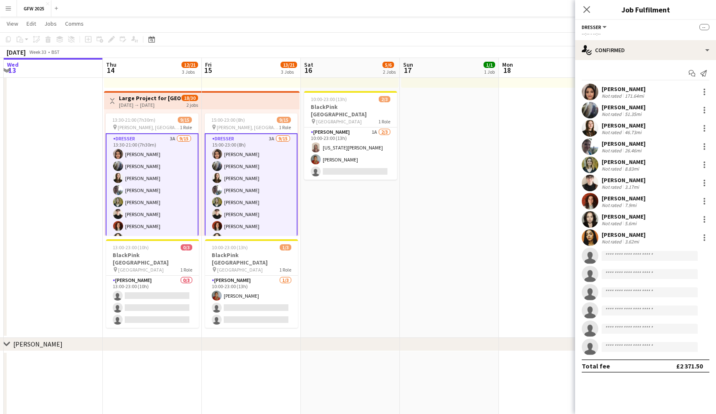
scroll to position [0, 0]
click at [587, 9] on icon at bounding box center [587, 9] width 8 height 8
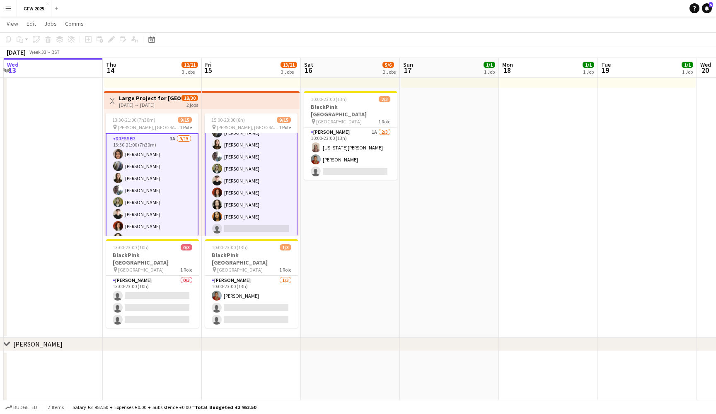
scroll to position [34, 0]
click at [269, 192] on app-card-role "Dresser 3A 9/15 15:00-23:00 (8h) Shannon Pye Jane Connelly Emma Kennedy Charlot…" at bounding box center [251, 198] width 93 height 198
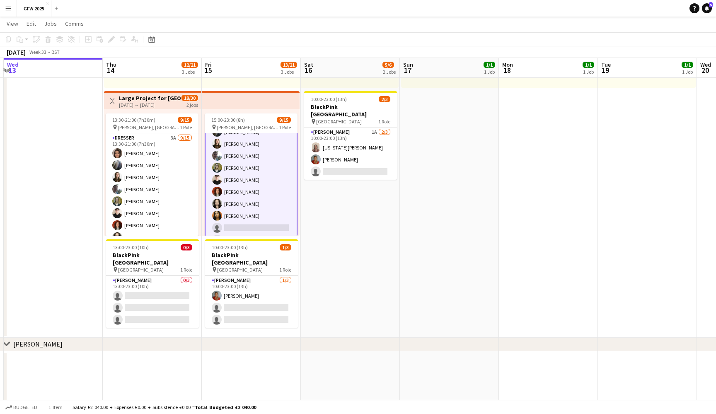
click at [253, 206] on app-card-role "Dresser 3A 9/15 15:00-23:00 (8h) Shannon Pye Jane Connelly Emma Kennedy Charlot…" at bounding box center [251, 198] width 93 height 198
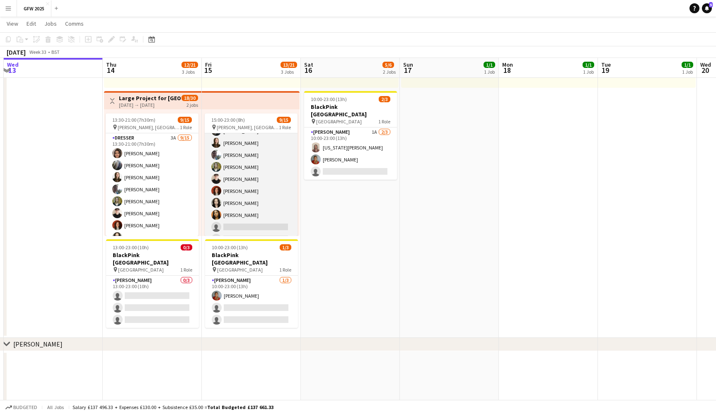
click at [253, 206] on app-card-role "Dresser 3A 9/15 15:00-23:00 (8h) Shannon Pye Jane Connelly Emma Kennedy Charlot…" at bounding box center [251, 197] width 93 height 196
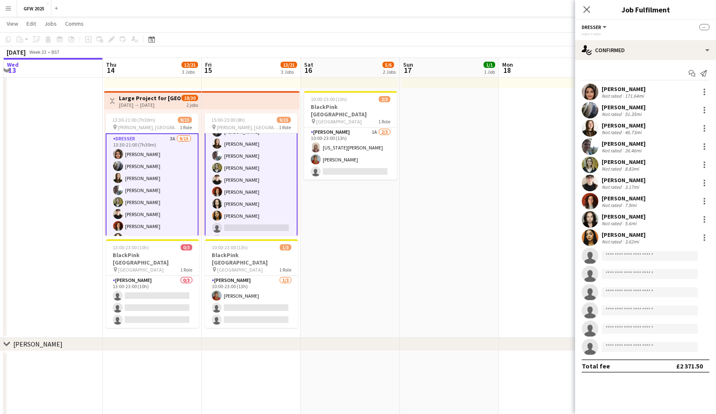
click at [640, 237] on div "Ariadna Mayal" at bounding box center [624, 234] width 44 height 7
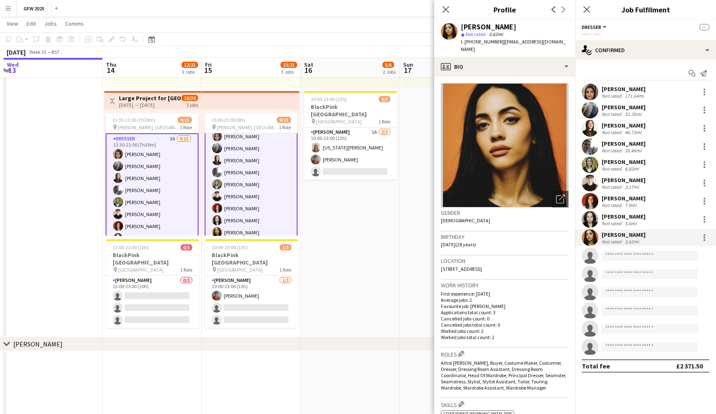
scroll to position [15, 0]
click at [635, 204] on div "7.9mi" at bounding box center [630, 205] width 15 height 6
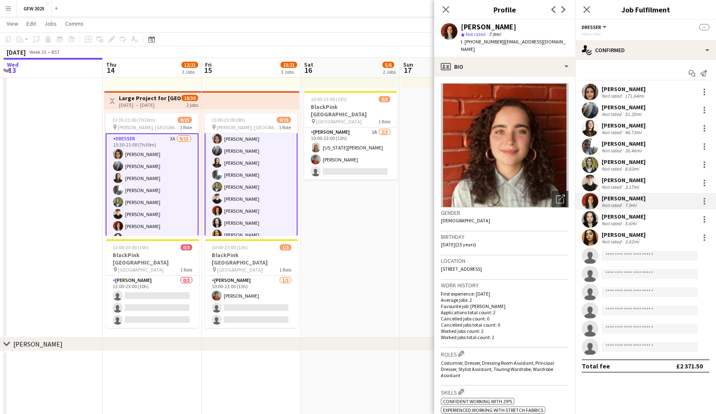
click at [629, 179] on div "[PERSON_NAME]" at bounding box center [624, 180] width 44 height 7
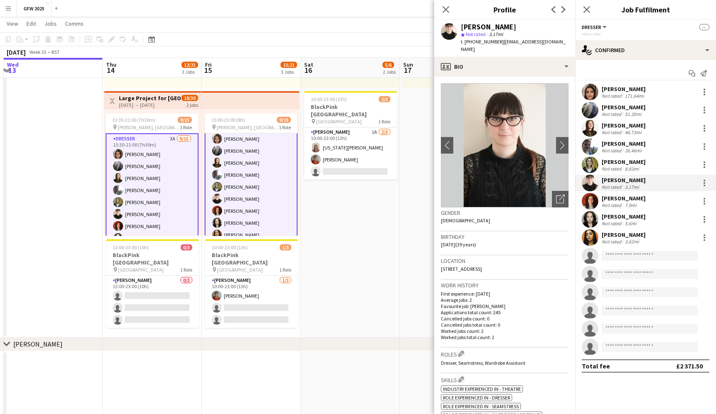
click at [626, 165] on div "[PERSON_NAME]" at bounding box center [624, 161] width 44 height 7
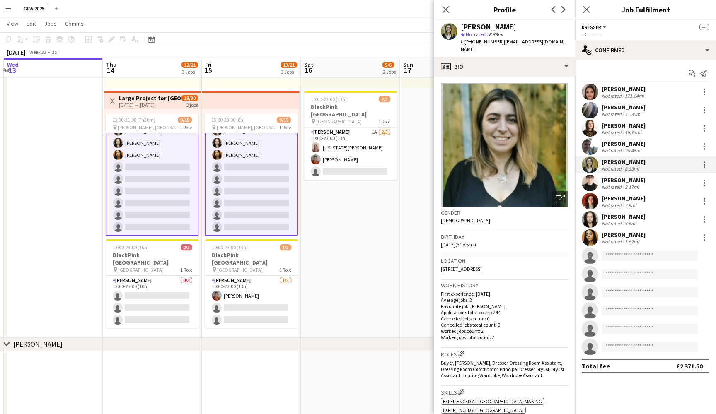
scroll to position [95, 0]
click at [587, 11] on icon "Close pop-in" at bounding box center [587, 9] width 8 height 8
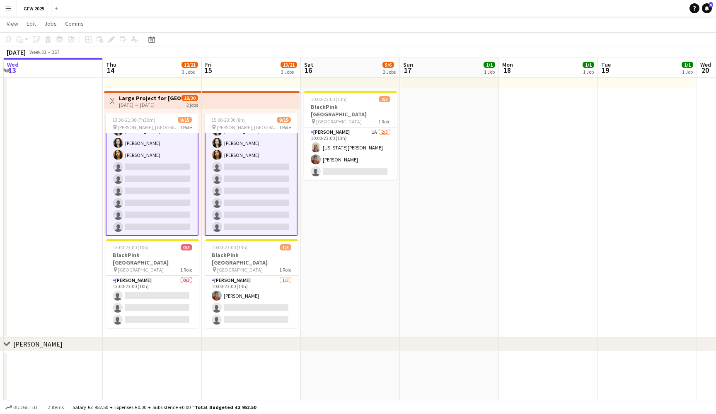
click at [432, 170] on app-date-cell "Toggle View [PERSON_NAME], [PERSON_NAME] [DATE] → [DATE] 3/3 3 jobs 11:00-19:00…" at bounding box center [449, 138] width 99 height 399
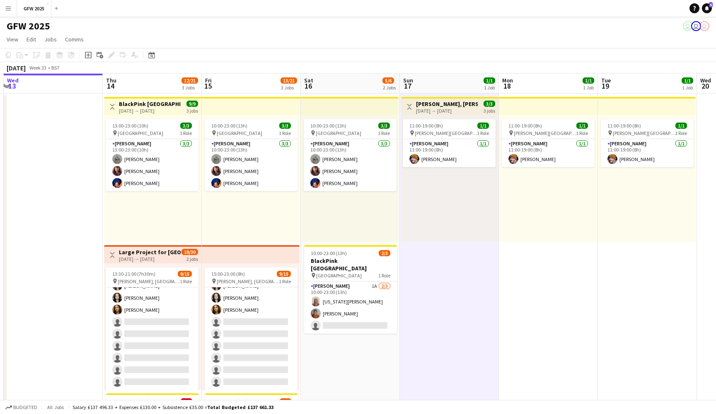
scroll to position [0, 0]
click at [78, 162] on app-date-cell at bounding box center [53, 293] width 99 height 399
